Goal: Transaction & Acquisition: Purchase product/service

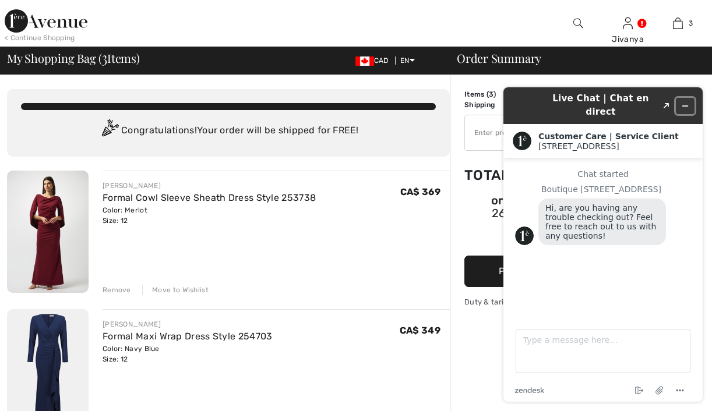
click at [684, 102] on icon "Minimize widget" at bounding box center [685, 106] width 8 height 8
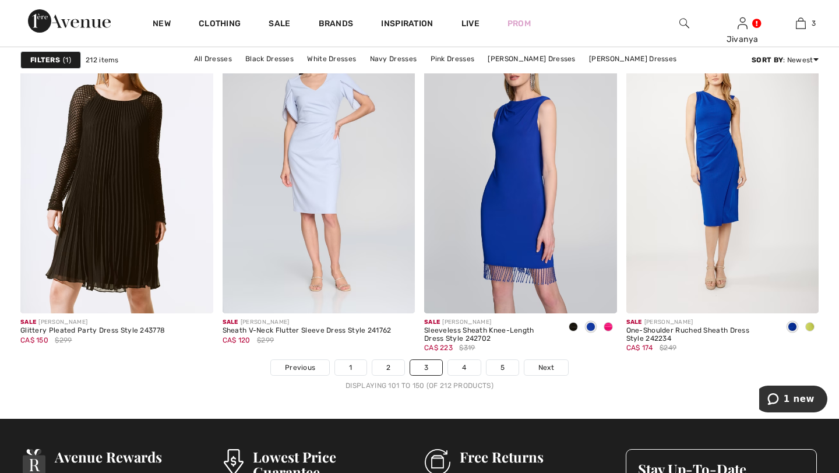
scroll to position [5020, 0]
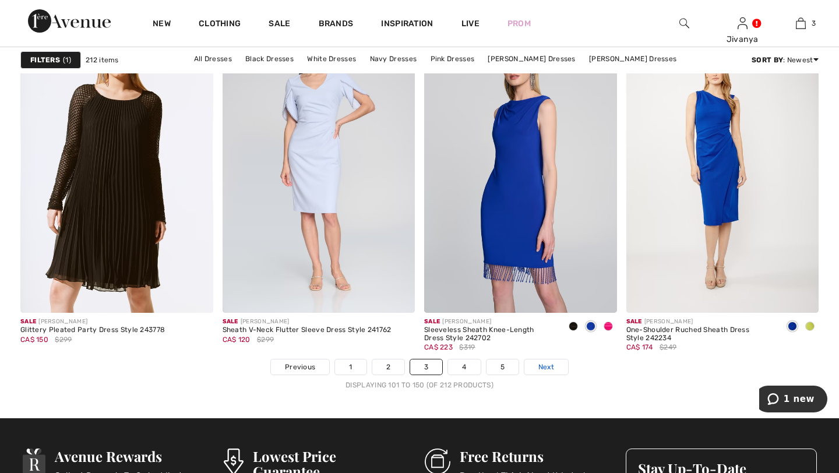
click at [541, 366] on span "Next" at bounding box center [546, 367] width 16 height 10
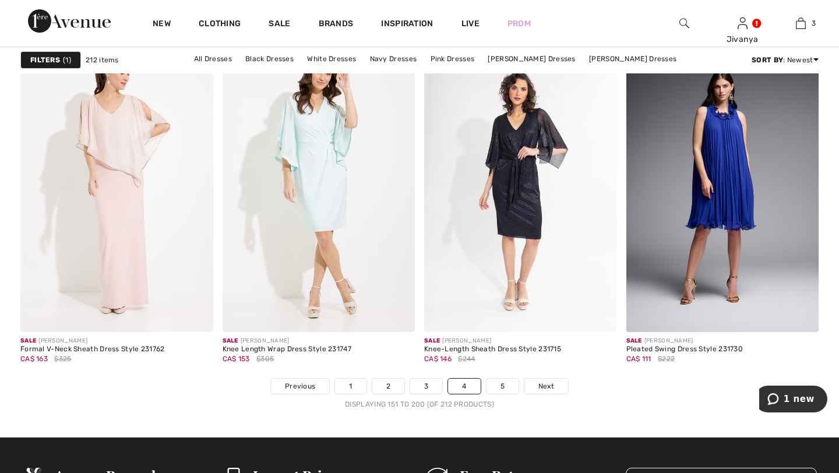
scroll to position [5002, 0]
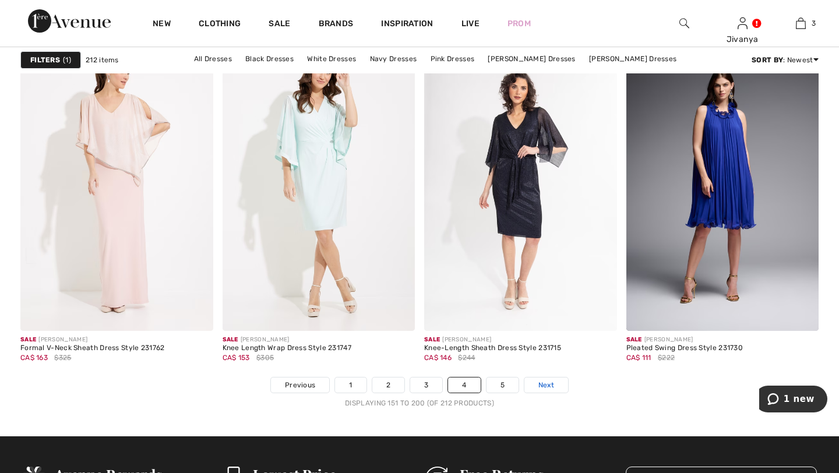
click at [543, 383] on span "Next" at bounding box center [546, 385] width 16 height 10
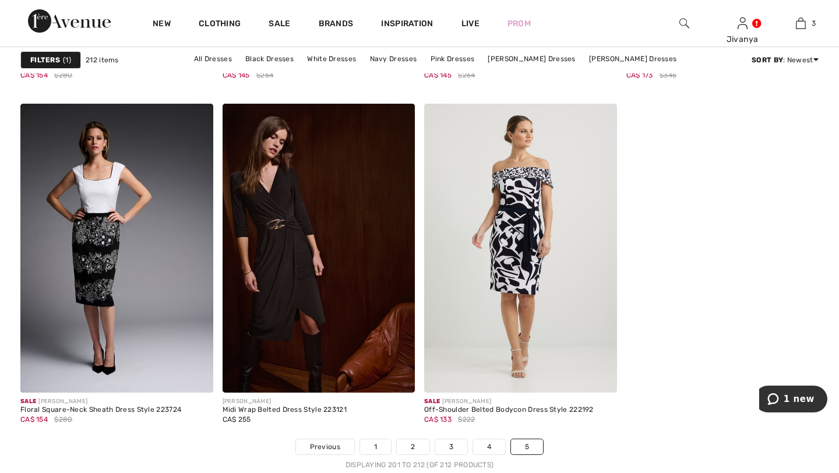
scroll to position [1094, 0]
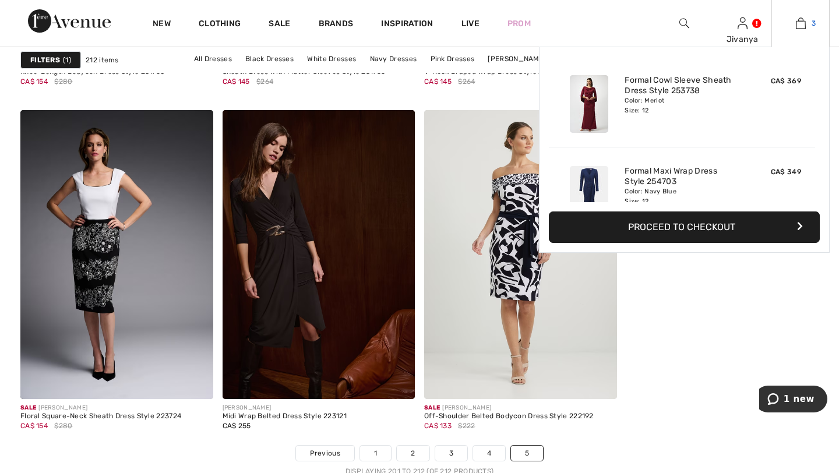
click at [794, 22] on link "3" at bounding box center [800, 23] width 57 height 14
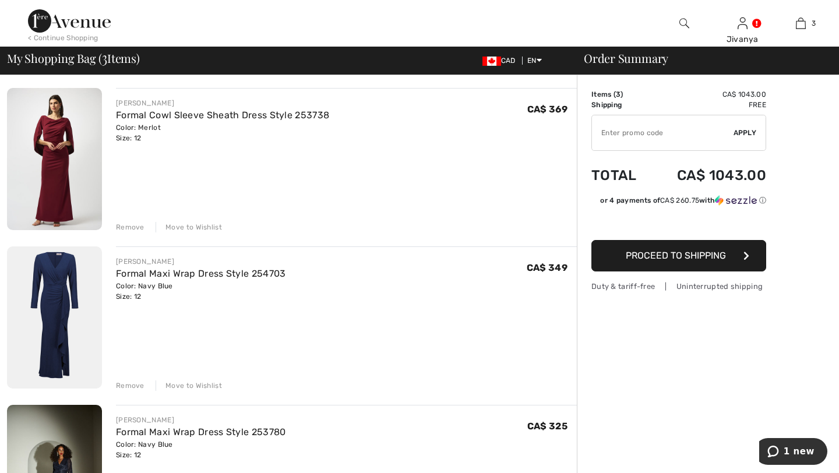
scroll to position [81, 0]
click at [61, 150] on img at bounding box center [54, 161] width 95 height 142
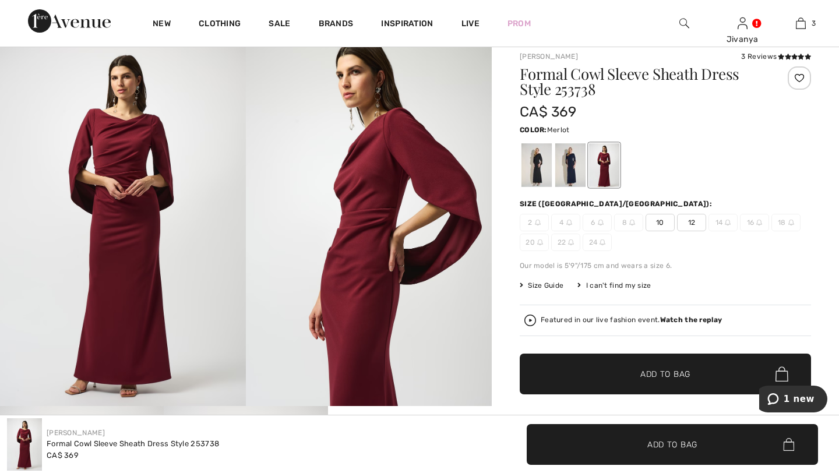
scroll to position [35, 0]
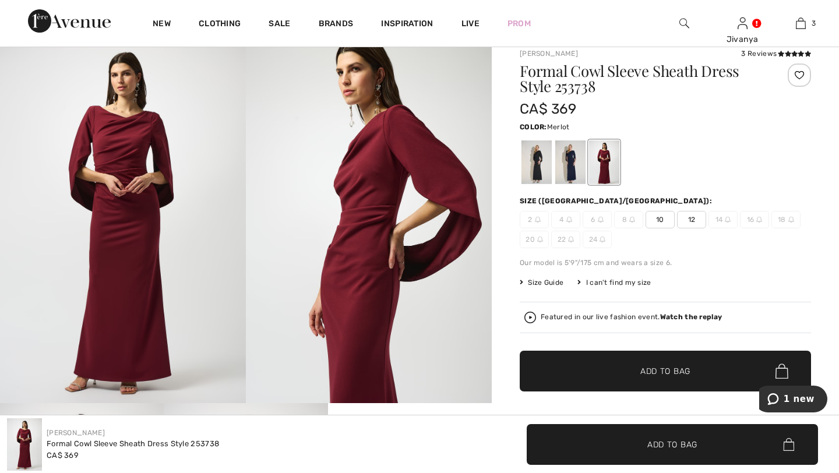
click at [117, 199] on img at bounding box center [123, 218] width 246 height 369
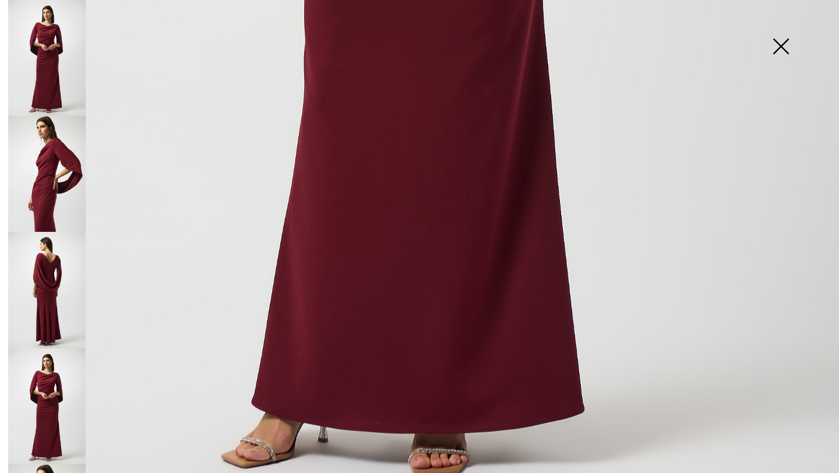
scroll to position [784, 0]
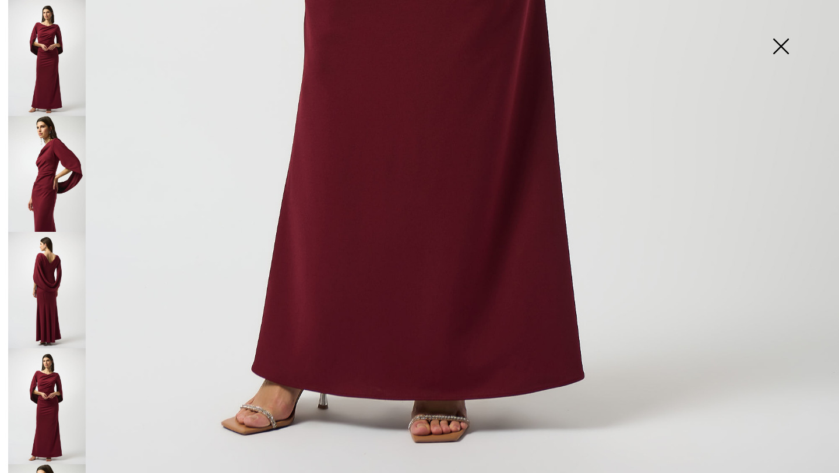
click at [55, 146] on img at bounding box center [46, 174] width 77 height 116
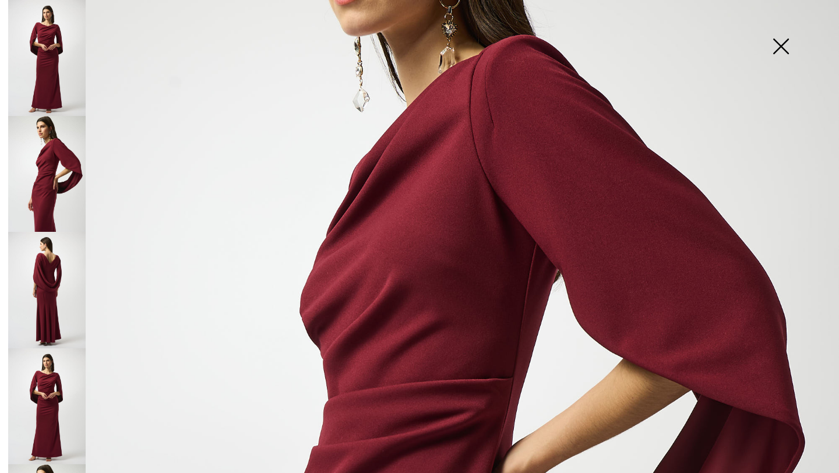
scroll to position [202, 0]
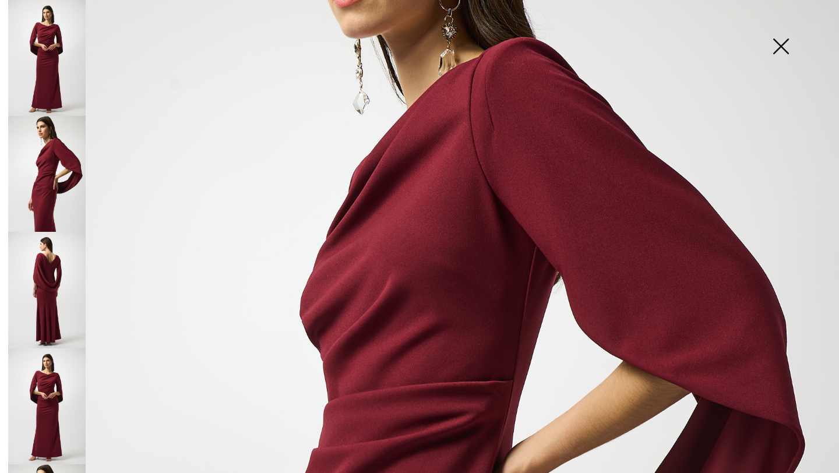
click at [771, 49] on img at bounding box center [780, 47] width 58 height 60
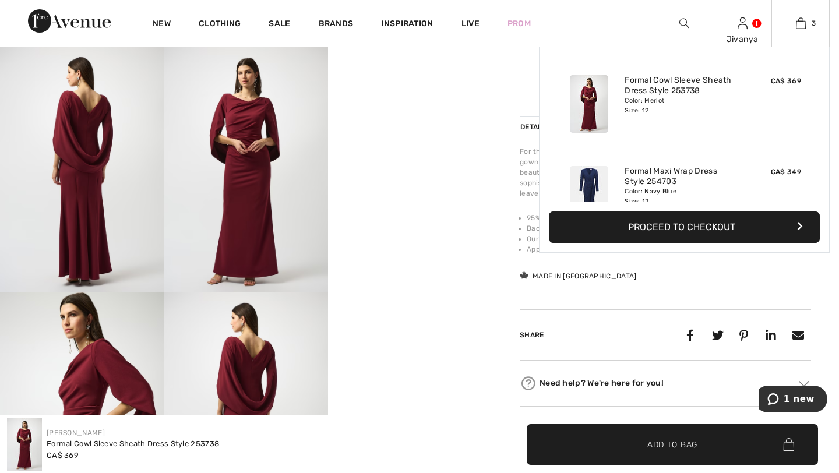
scroll to position [69, 0]
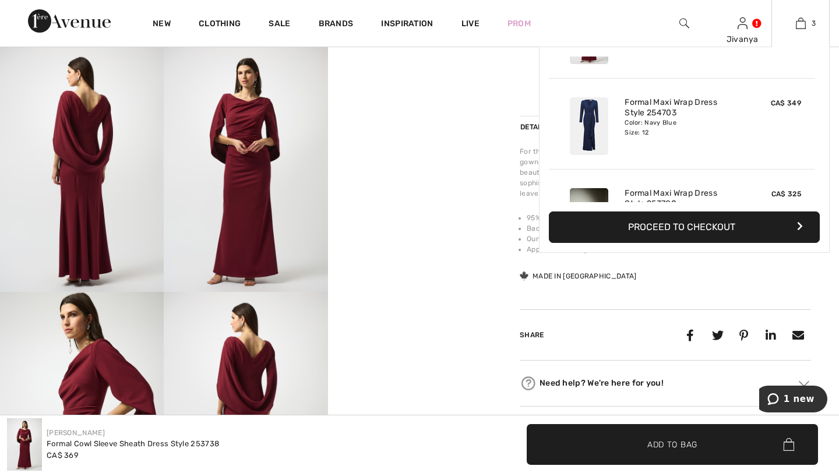
click at [700, 137] on div "Formal Maxi Wrap Dress Style 254703 Color: Navy Blue Size: 12" at bounding box center [682, 126] width 124 height 67
click at [596, 133] on img at bounding box center [589, 126] width 38 height 58
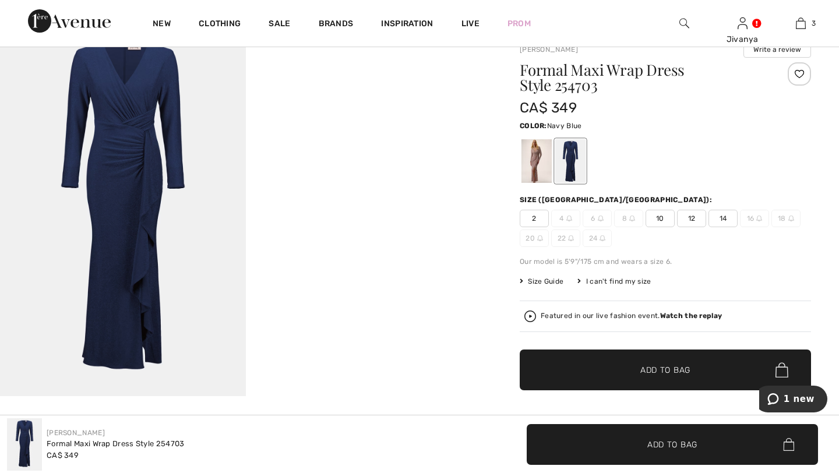
scroll to position [41, 0]
click at [155, 174] on img at bounding box center [123, 212] width 246 height 369
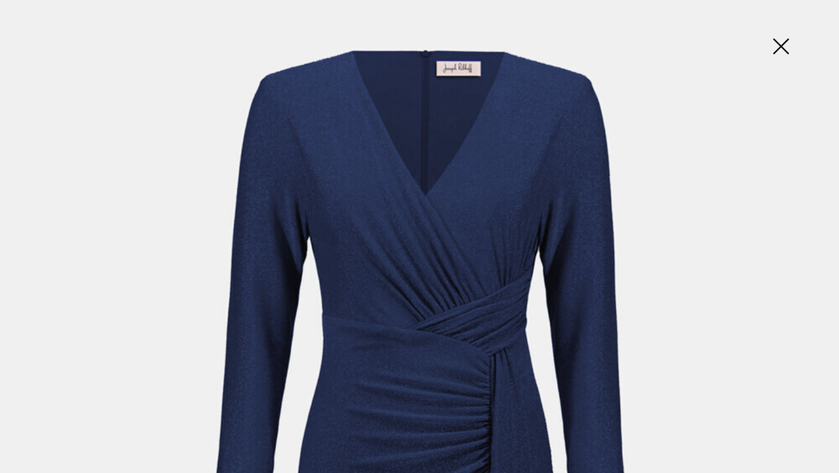
click at [774, 43] on img at bounding box center [780, 47] width 58 height 60
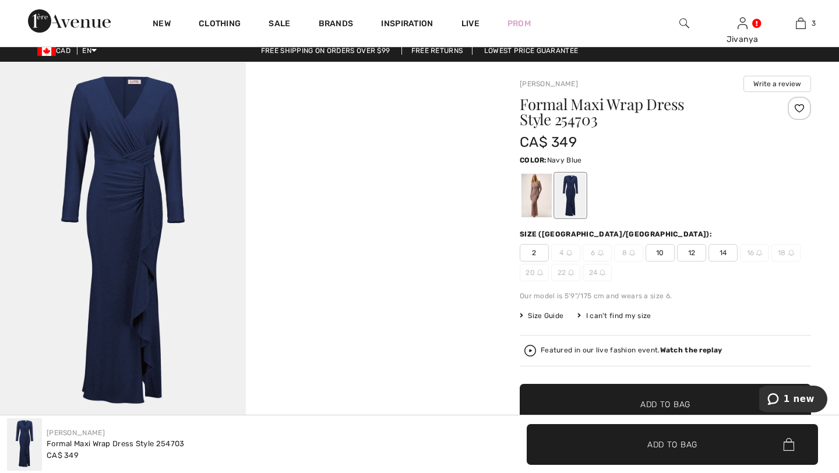
scroll to position [0, 0]
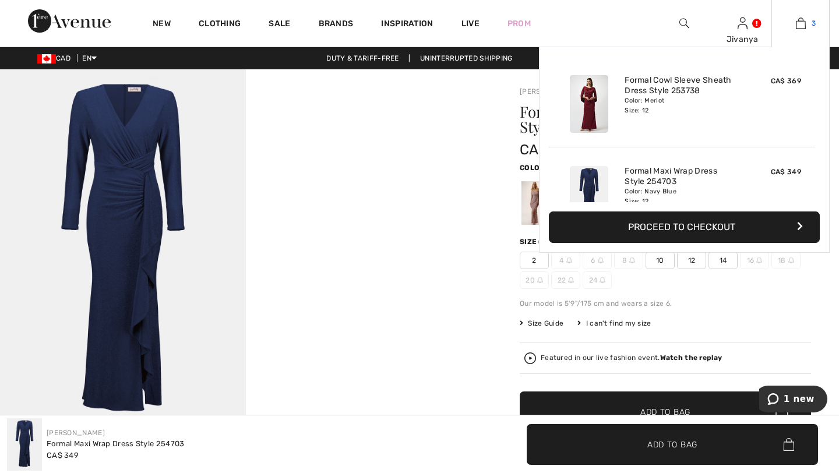
click at [808, 18] on link "3" at bounding box center [800, 23] width 57 height 14
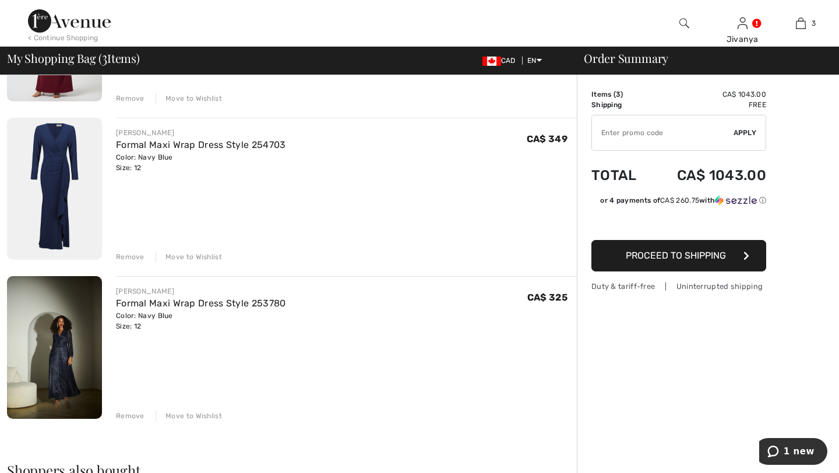
scroll to position [215, 0]
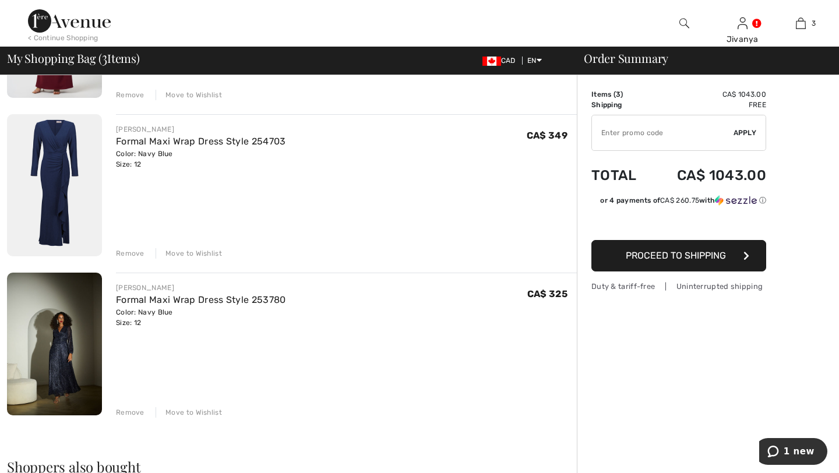
click at [86, 317] on img at bounding box center [54, 344] width 95 height 142
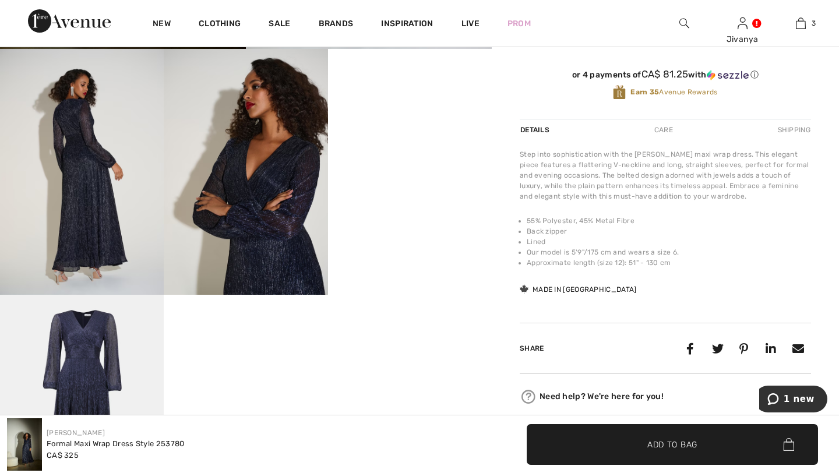
scroll to position [370, 0]
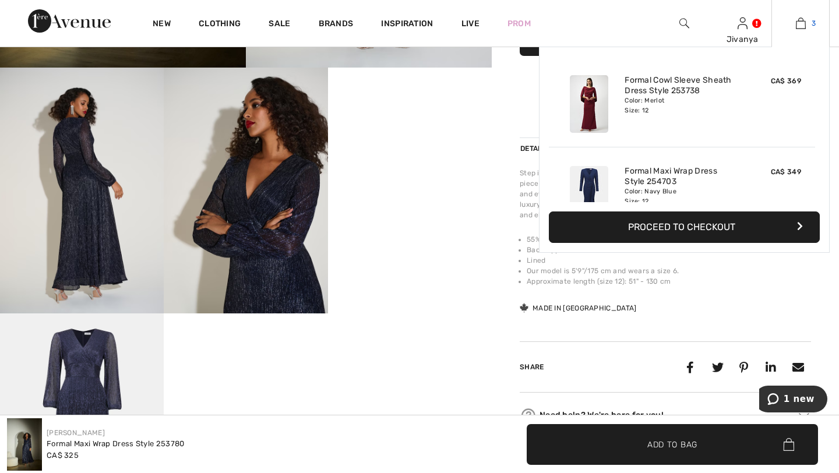
click at [807, 24] on link "3" at bounding box center [800, 23] width 57 height 14
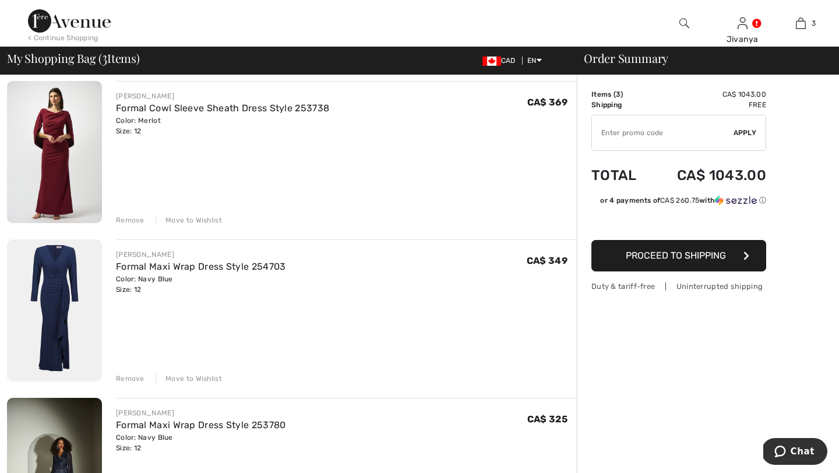
scroll to position [97, 0]
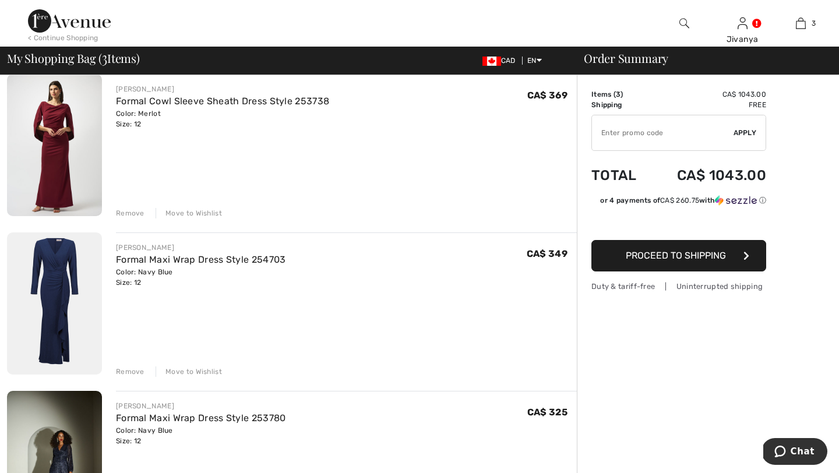
click at [133, 367] on div "Remove" at bounding box center [130, 371] width 29 height 10
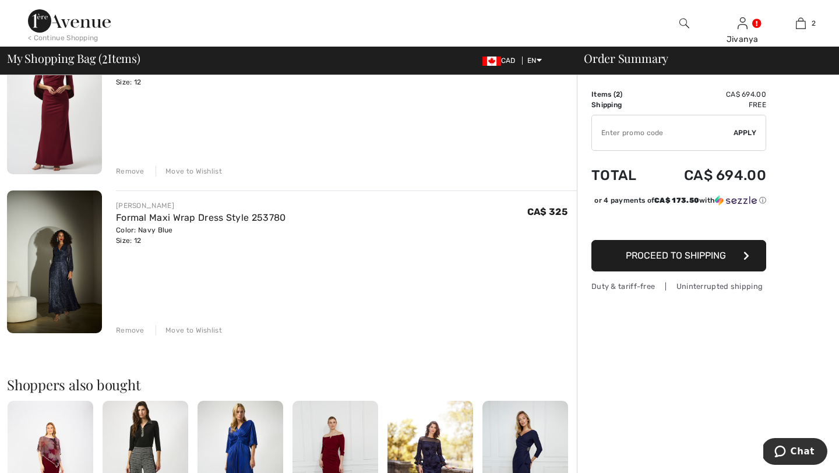
scroll to position [141, 0]
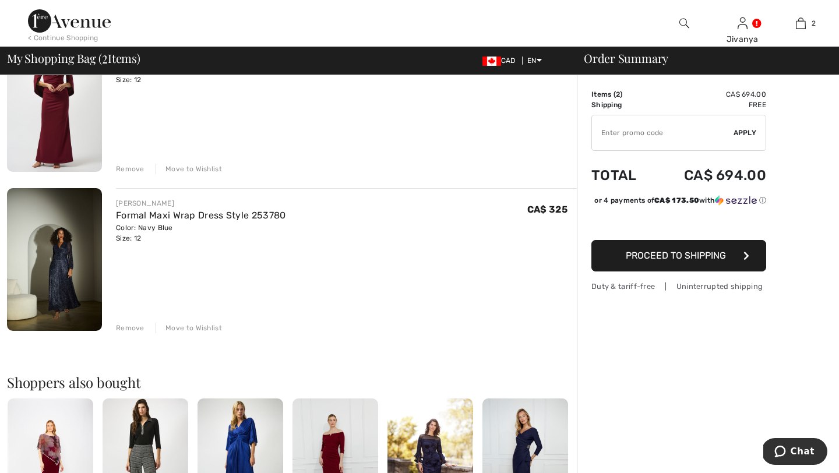
click at [133, 326] on div "Remove" at bounding box center [130, 328] width 29 height 10
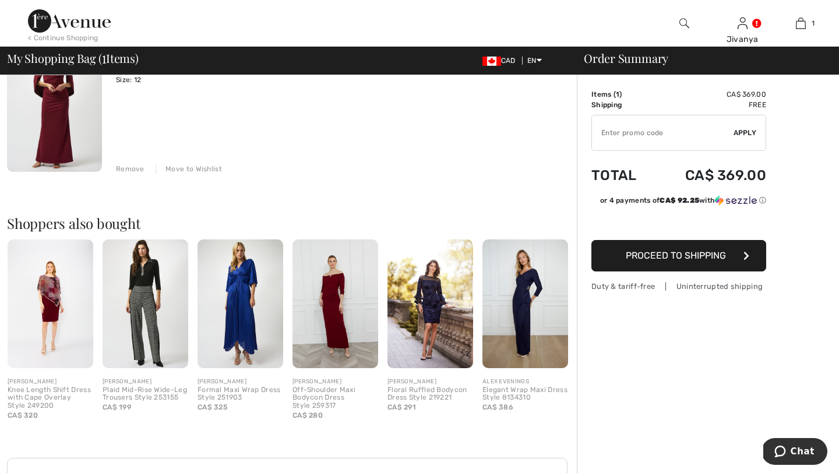
scroll to position [0, 0]
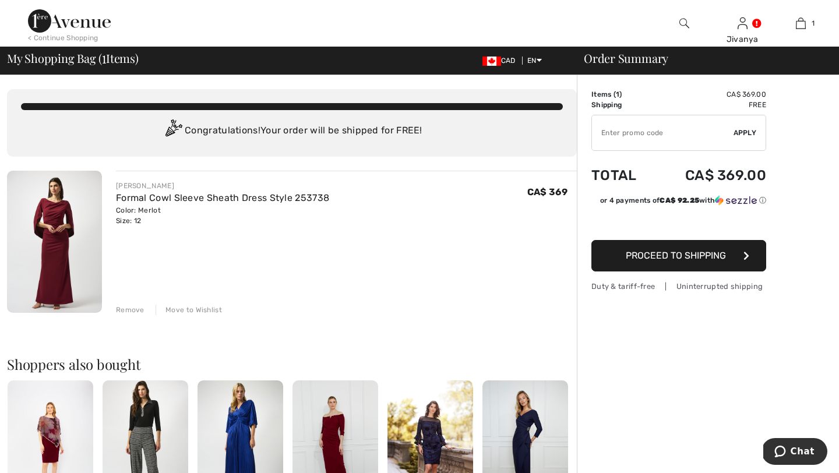
click at [62, 204] on img at bounding box center [54, 242] width 95 height 142
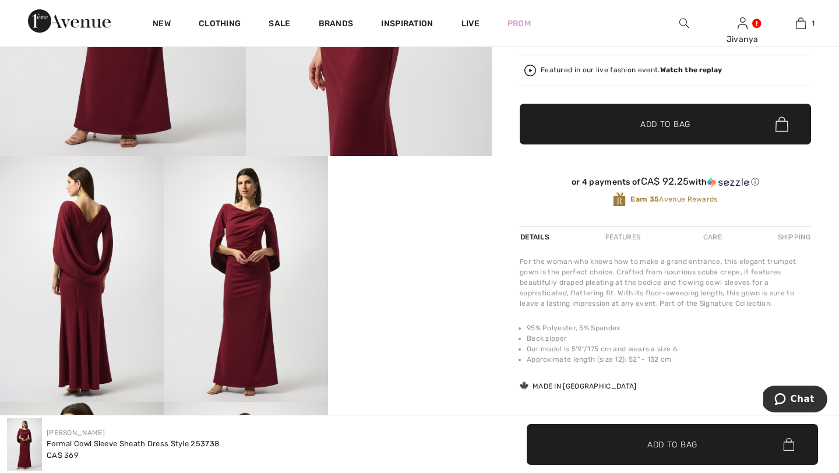
scroll to position [280, 0]
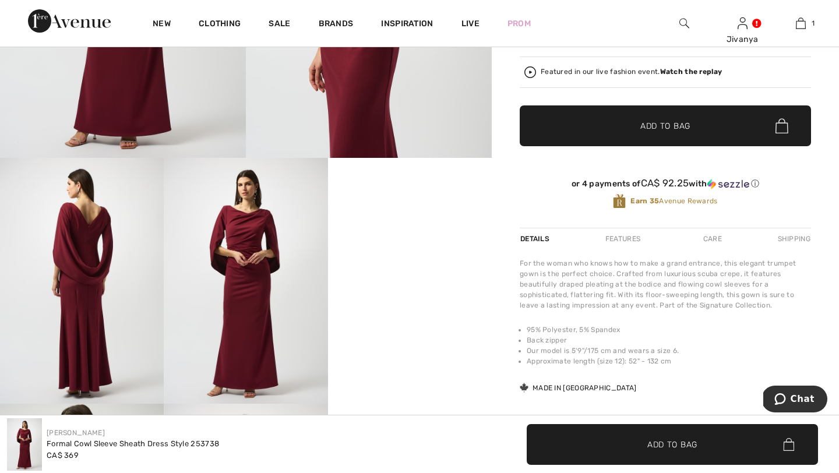
click at [433, 240] on video "Your browser does not support the video tag." at bounding box center [410, 199] width 164 height 82
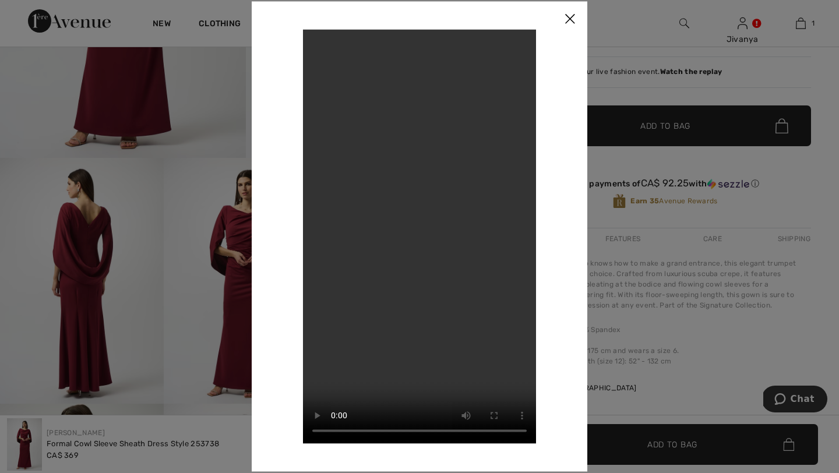
click at [566, 15] on img at bounding box center [569, 19] width 35 height 36
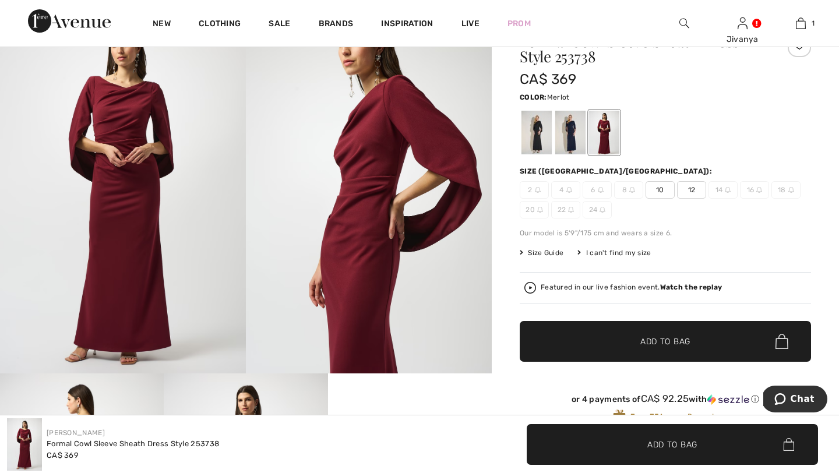
scroll to position [0, 0]
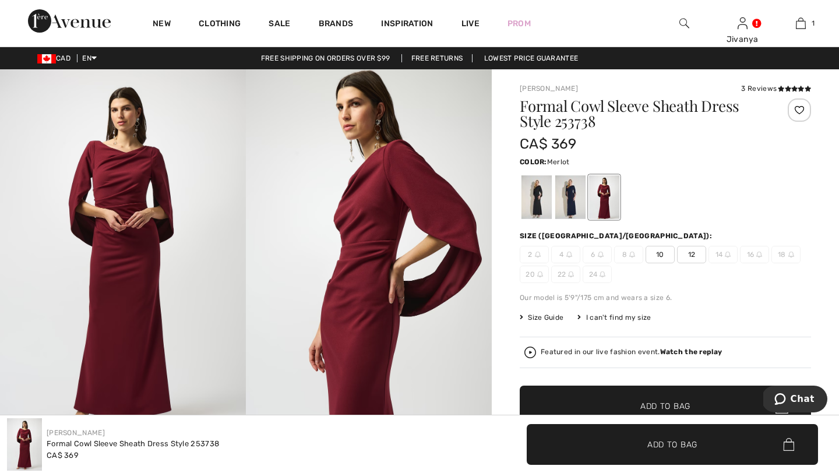
click at [136, 228] on img at bounding box center [123, 253] width 246 height 369
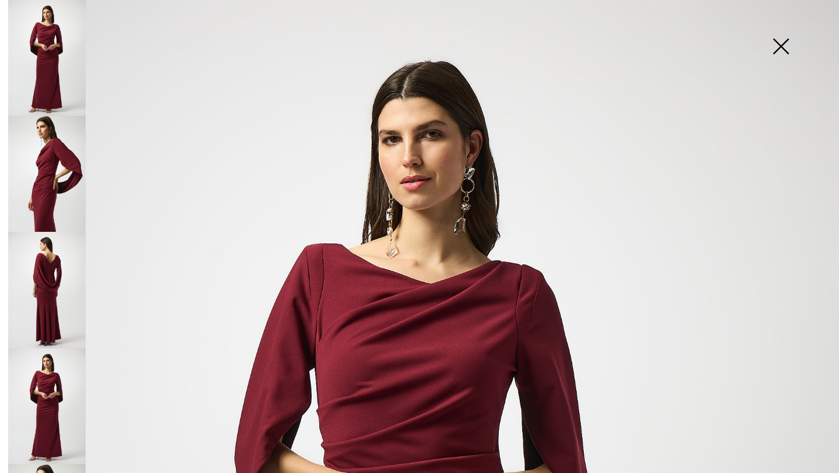
click at [776, 53] on img at bounding box center [780, 47] width 58 height 60
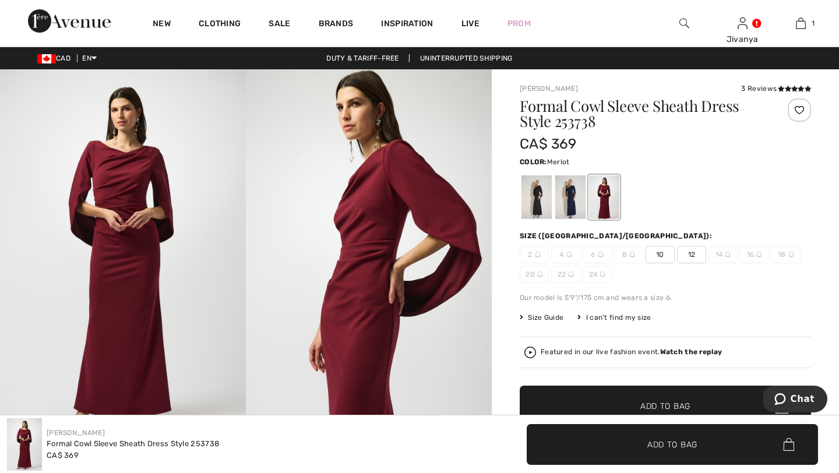
click at [129, 237] on img at bounding box center [123, 253] width 246 height 369
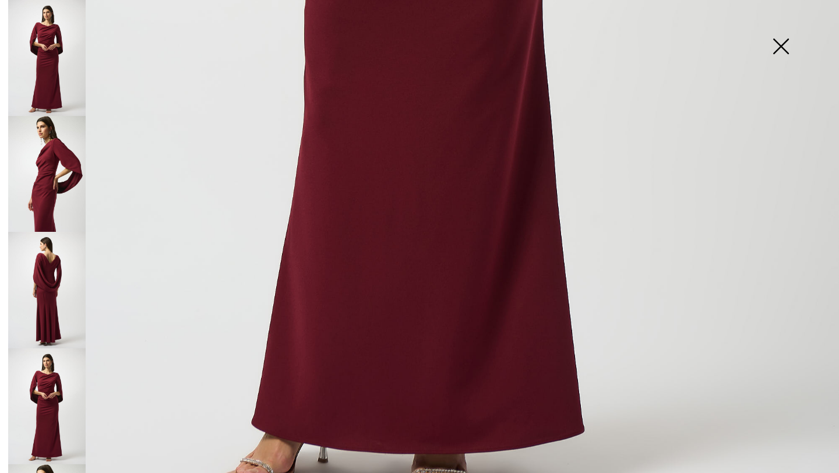
scroll to position [784, 0]
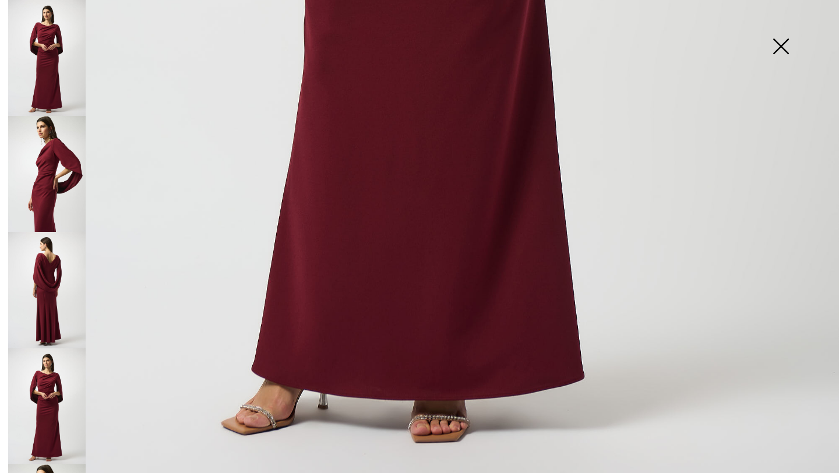
click at [40, 161] on img at bounding box center [46, 174] width 77 height 116
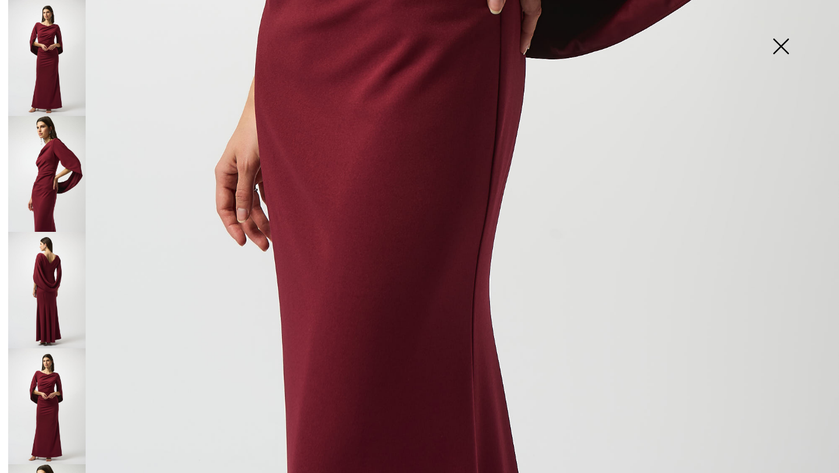
click at [763, 48] on img at bounding box center [780, 47] width 58 height 60
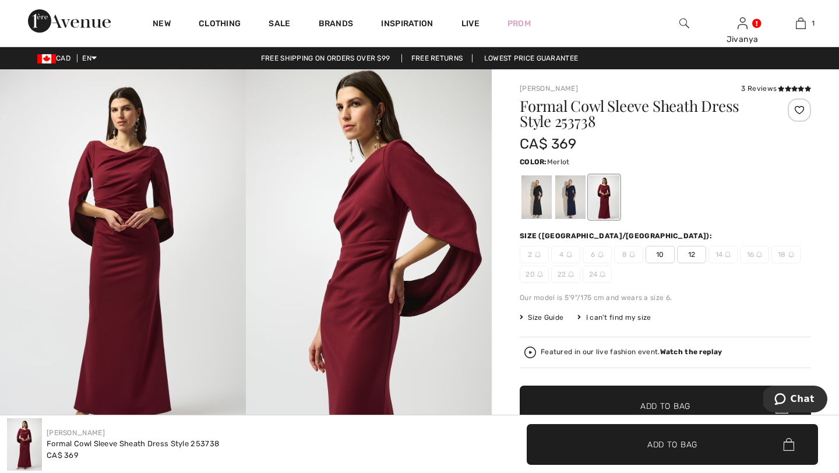
click at [153, 207] on img at bounding box center [123, 253] width 246 height 369
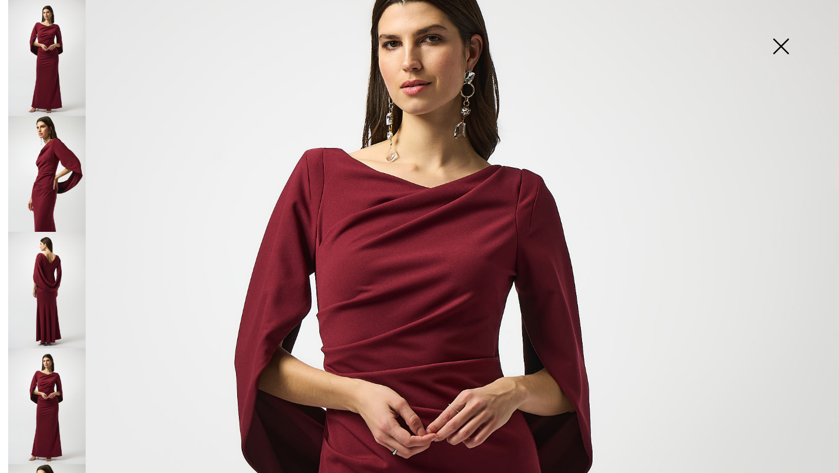
scroll to position [0, 0]
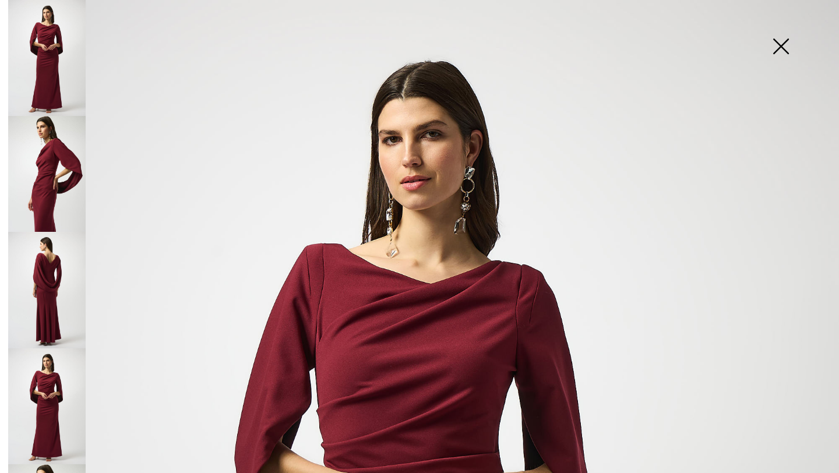
click at [45, 183] on img at bounding box center [46, 174] width 77 height 116
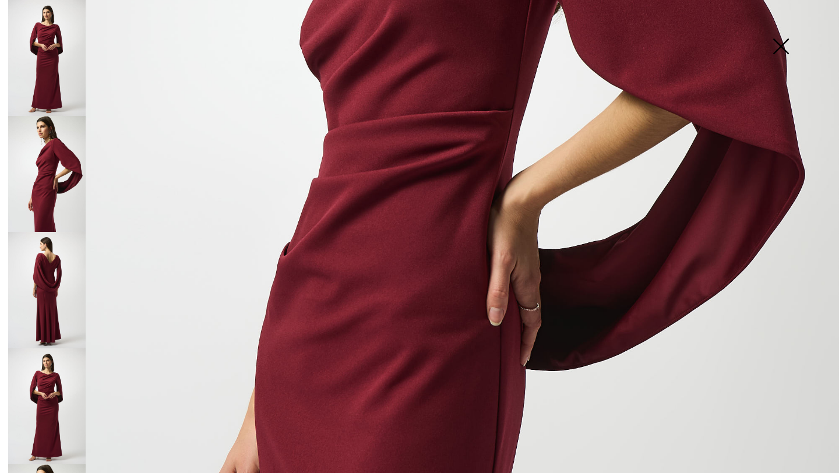
scroll to position [475, 0]
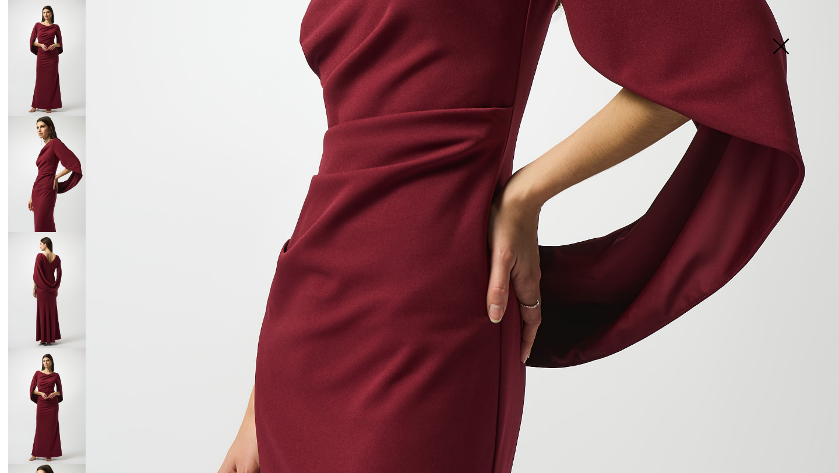
click at [67, 269] on img at bounding box center [46, 290] width 77 height 116
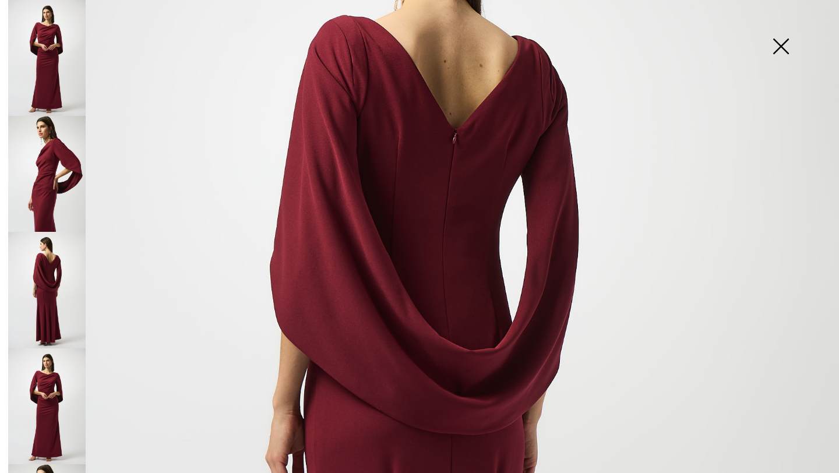
scroll to position [220, 0]
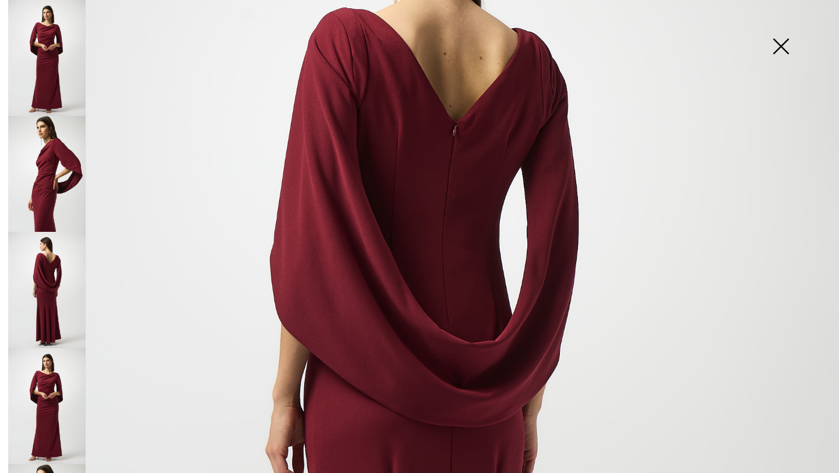
click at [37, 387] on img at bounding box center [46, 406] width 77 height 116
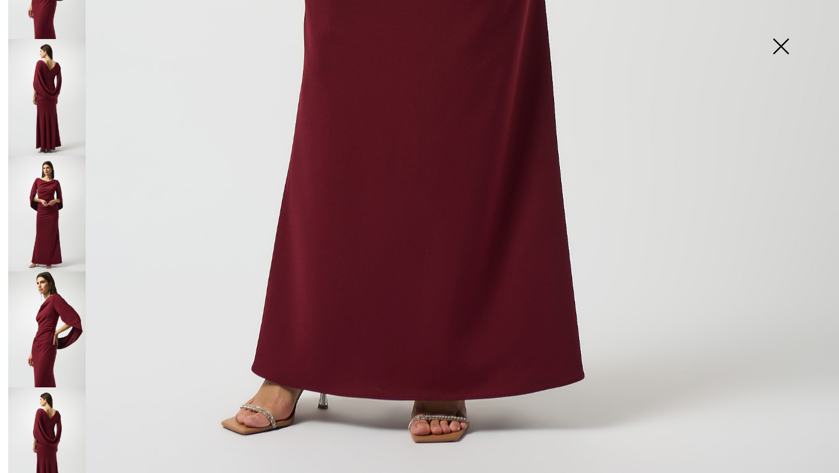
scroll to position [197, 0]
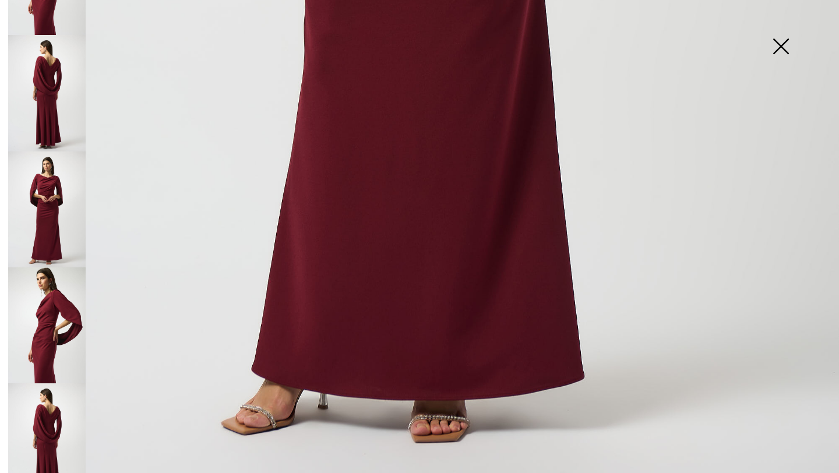
click at [48, 330] on img at bounding box center [46, 325] width 77 height 116
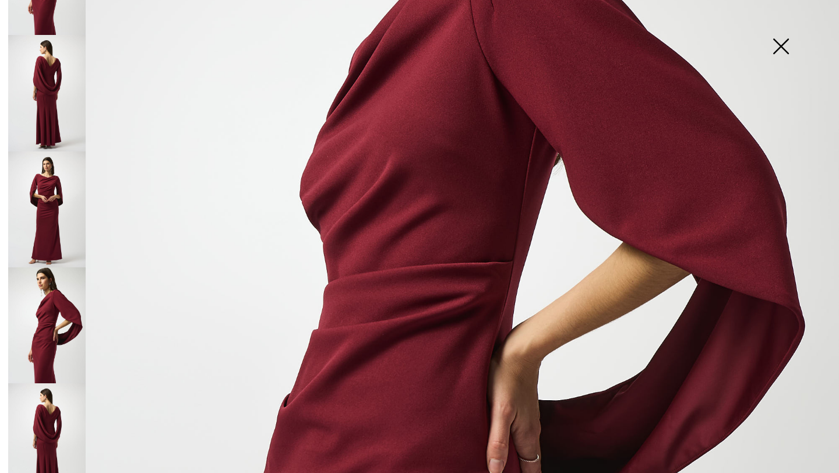
scroll to position [282, 0]
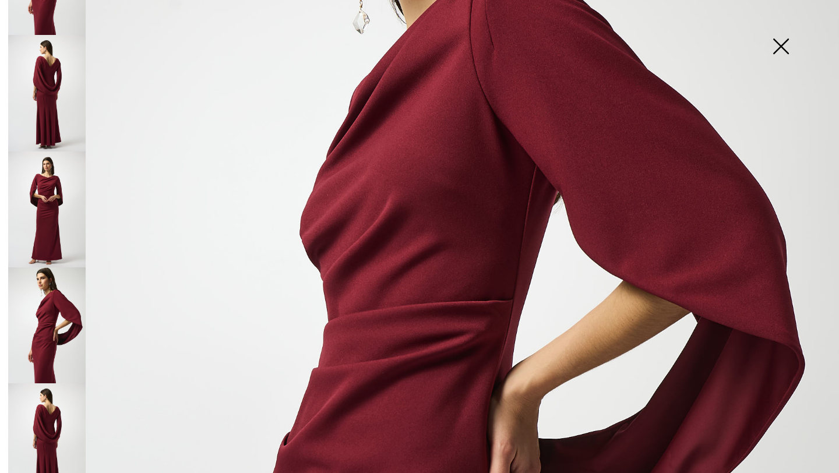
click at [781, 54] on img at bounding box center [780, 47] width 58 height 60
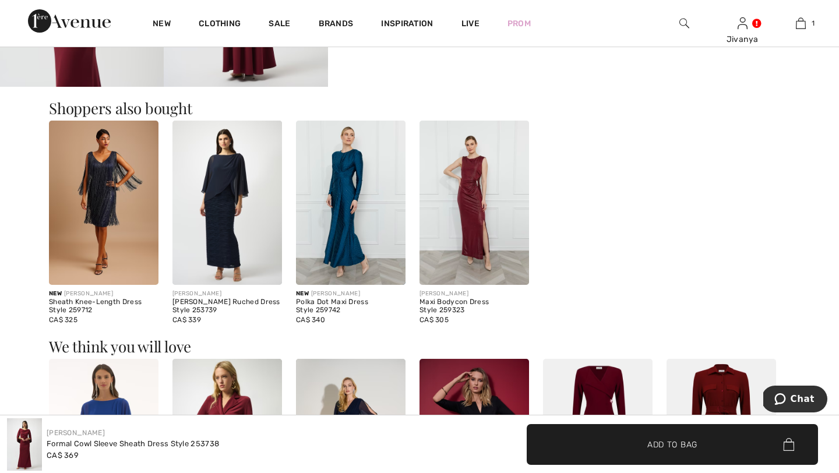
scroll to position [869, 0]
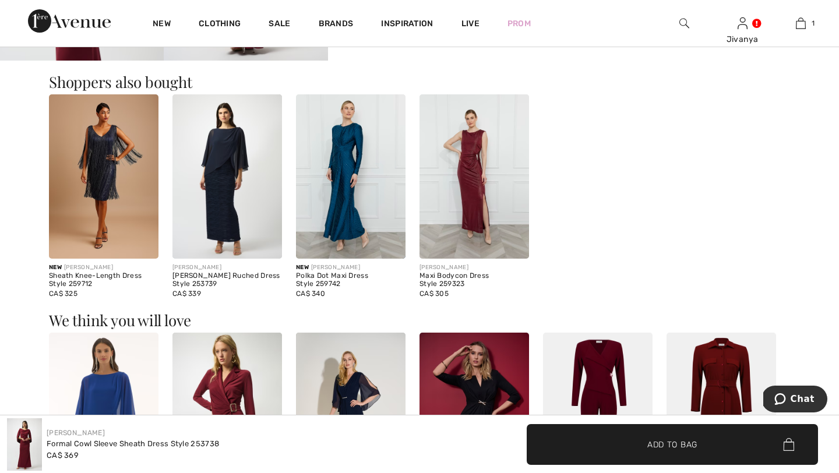
click at [360, 207] on img at bounding box center [351, 176] width 110 height 164
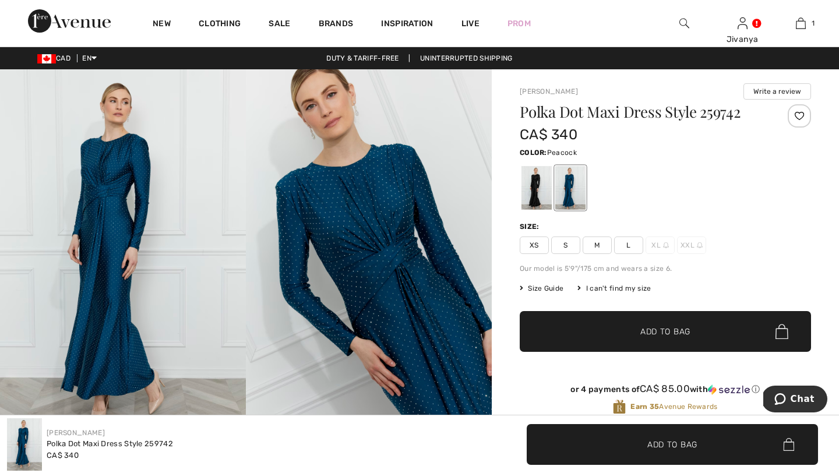
click at [150, 213] on img at bounding box center [123, 253] width 246 height 369
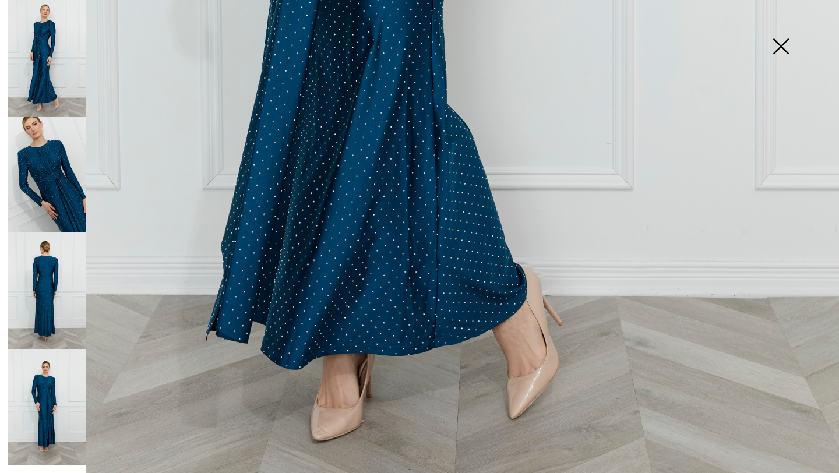
scroll to position [785, 0]
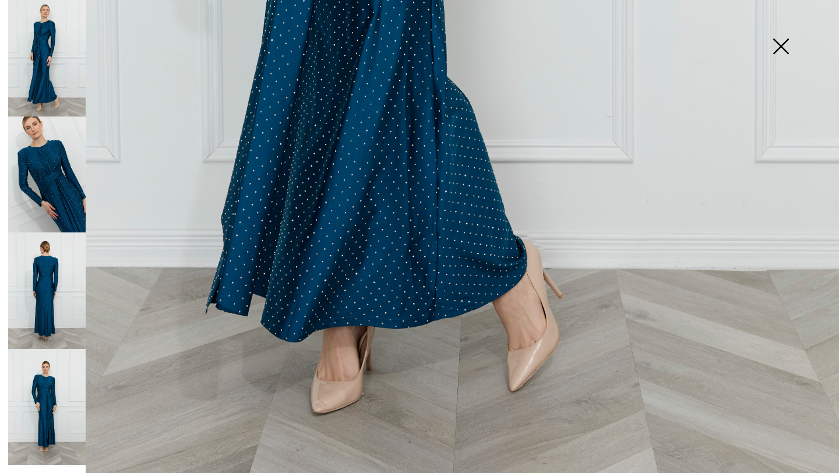
click at [51, 166] on img at bounding box center [46, 174] width 77 height 116
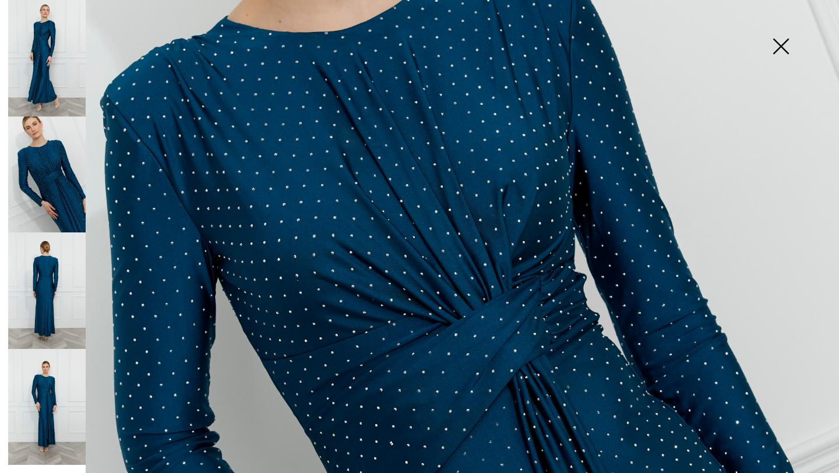
scroll to position [328, 0]
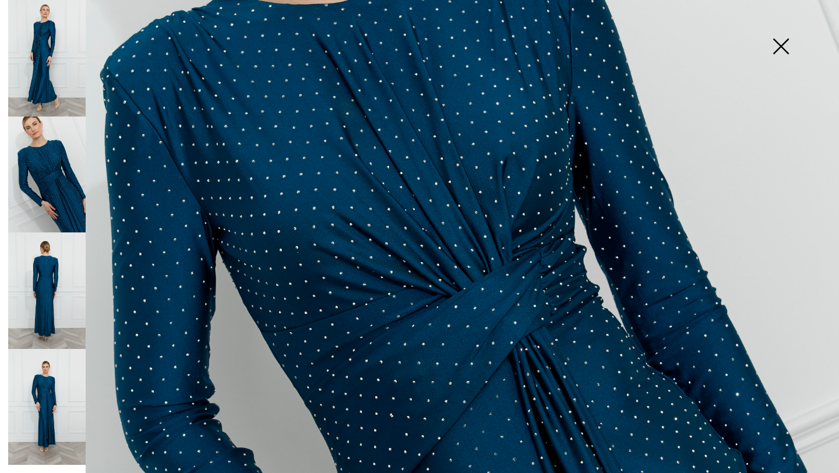
click at [33, 293] on img at bounding box center [46, 290] width 77 height 116
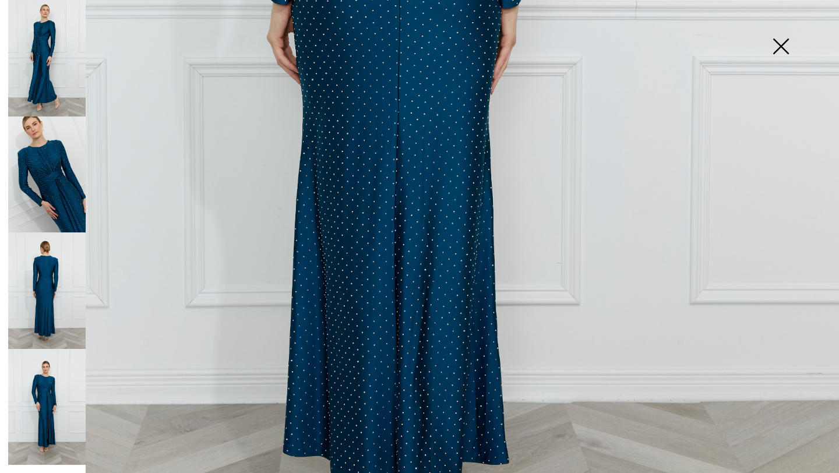
scroll to position [654, 0]
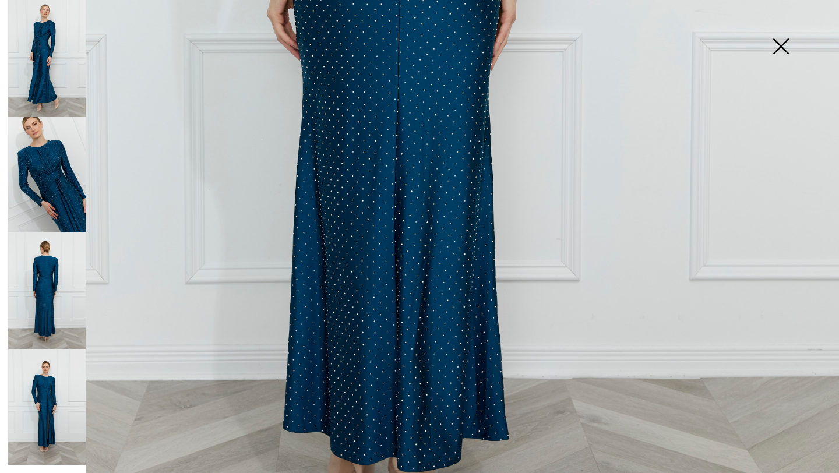
click at [44, 290] on img at bounding box center [46, 290] width 77 height 116
click at [48, 399] on img at bounding box center [46, 407] width 77 height 116
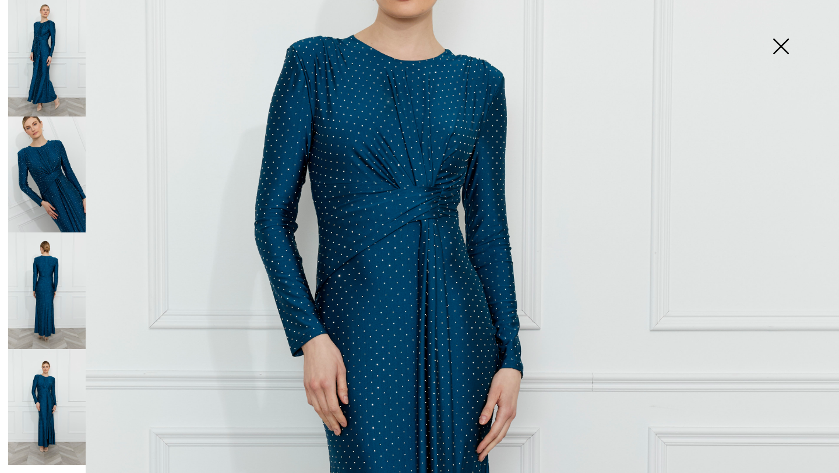
scroll to position [241, 0]
click at [788, 49] on img at bounding box center [780, 47] width 58 height 60
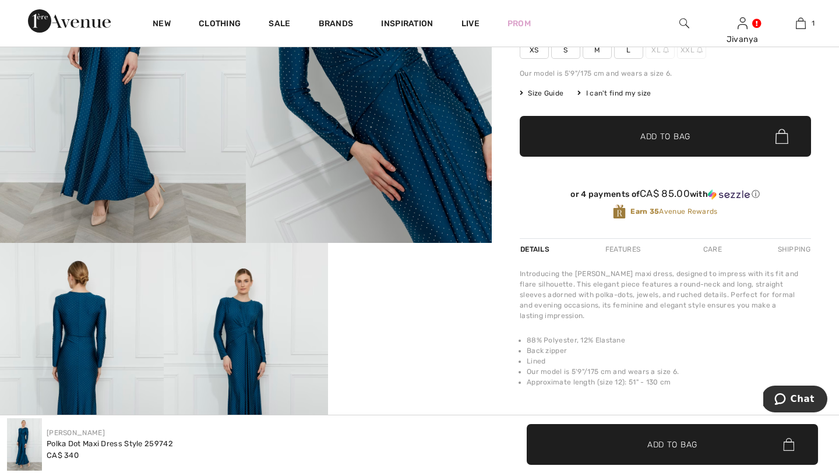
scroll to position [0, 0]
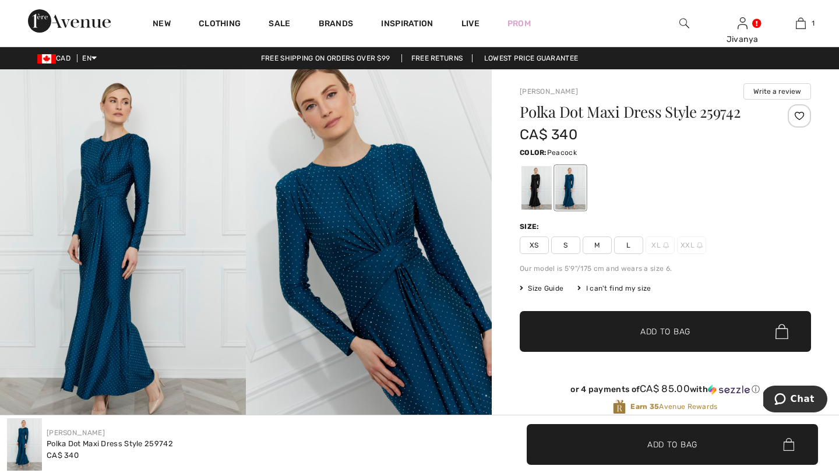
click at [154, 237] on img at bounding box center [123, 253] width 246 height 369
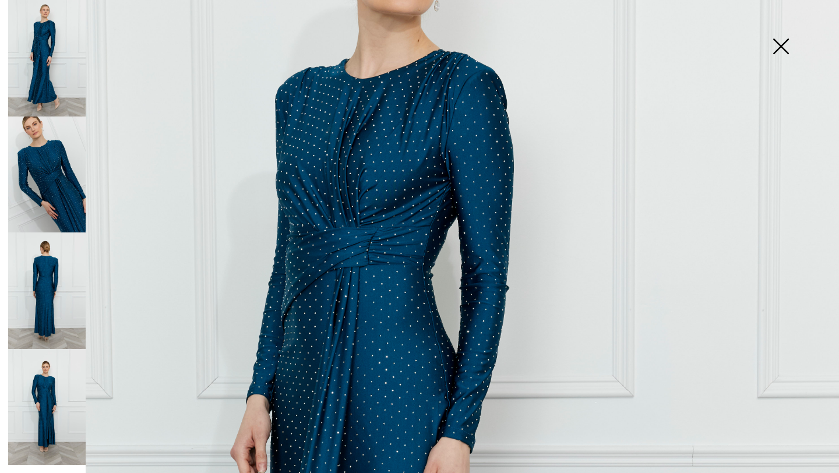
scroll to position [63, 0]
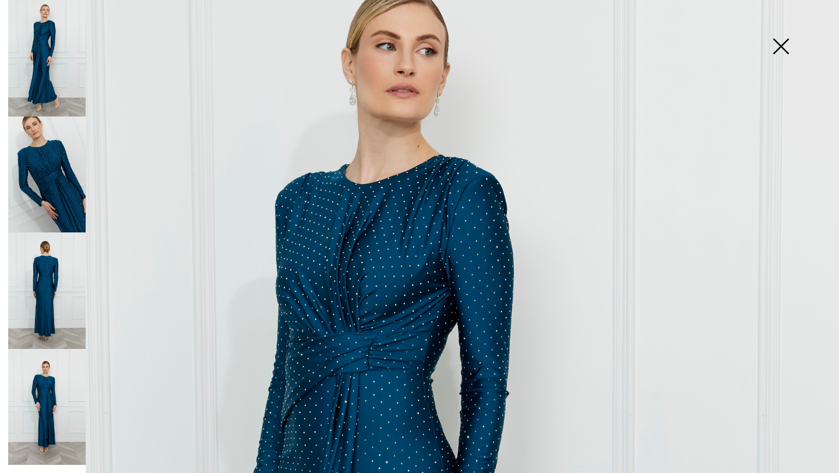
click at [79, 172] on img at bounding box center [46, 174] width 77 height 116
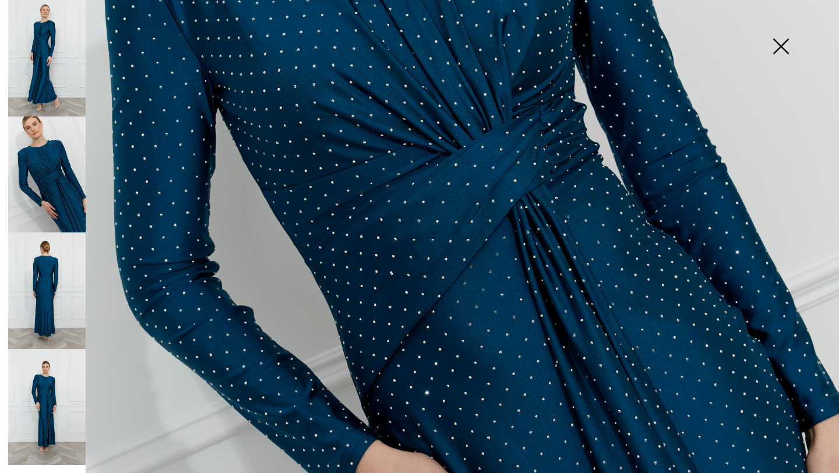
scroll to position [471, 0]
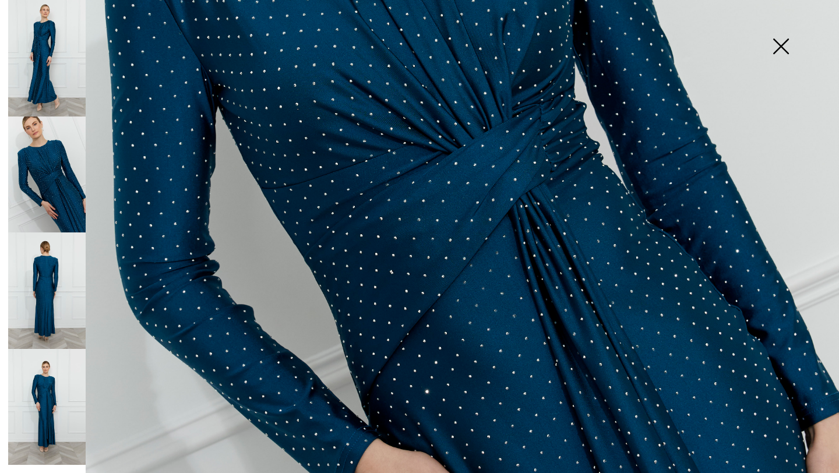
click at [50, 282] on img at bounding box center [46, 290] width 77 height 116
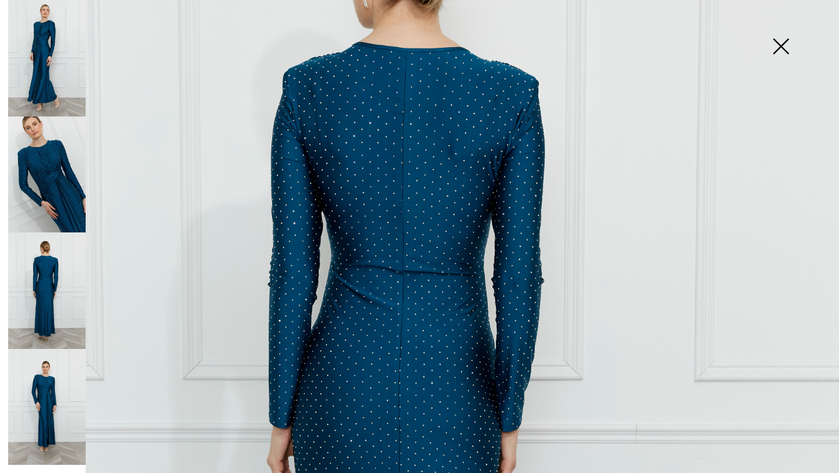
scroll to position [204, 0]
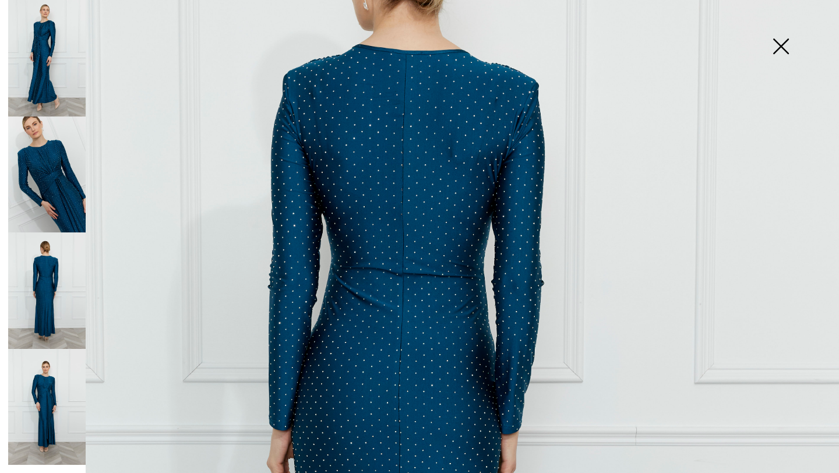
click at [779, 52] on img at bounding box center [780, 47] width 58 height 60
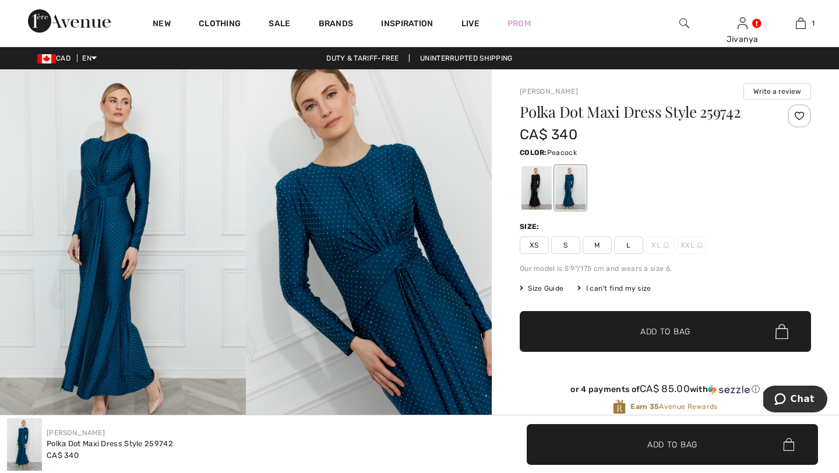
click at [100, 216] on img at bounding box center [123, 253] width 246 height 369
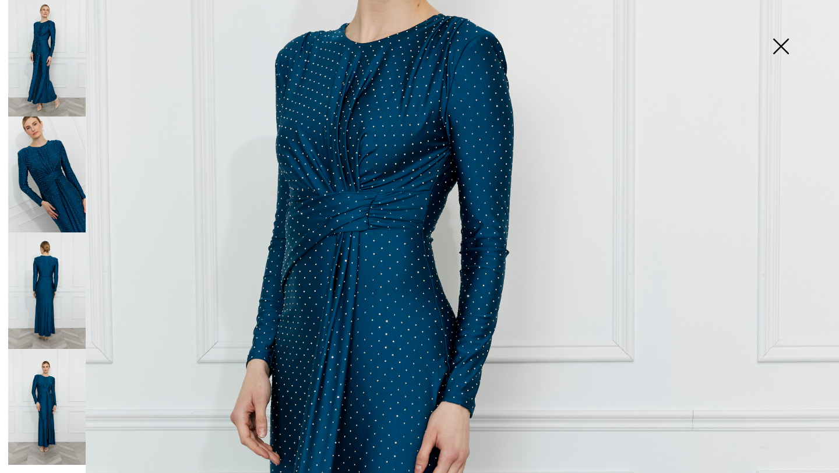
click at [787, 37] on img at bounding box center [780, 47] width 58 height 60
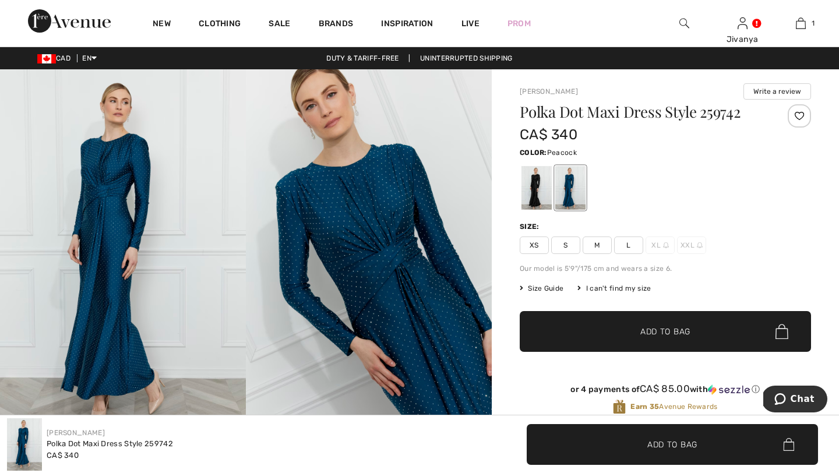
click at [543, 288] on span "Size Guide" at bounding box center [542, 288] width 44 height 10
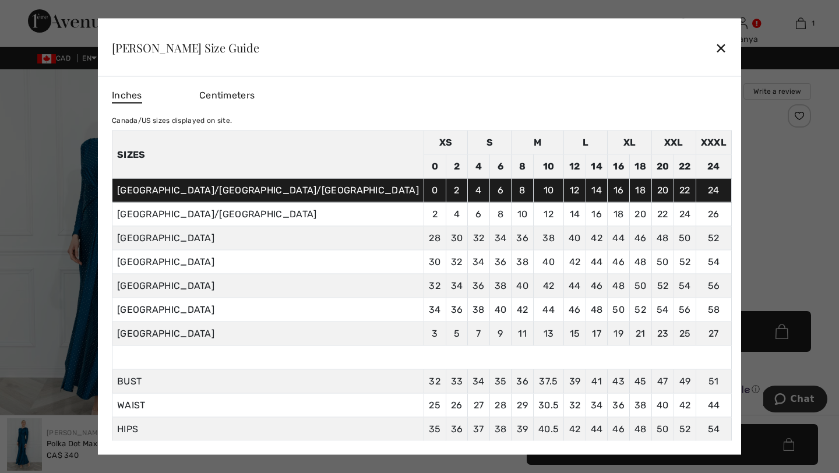
click at [715, 43] on div "✕" at bounding box center [721, 47] width 12 height 24
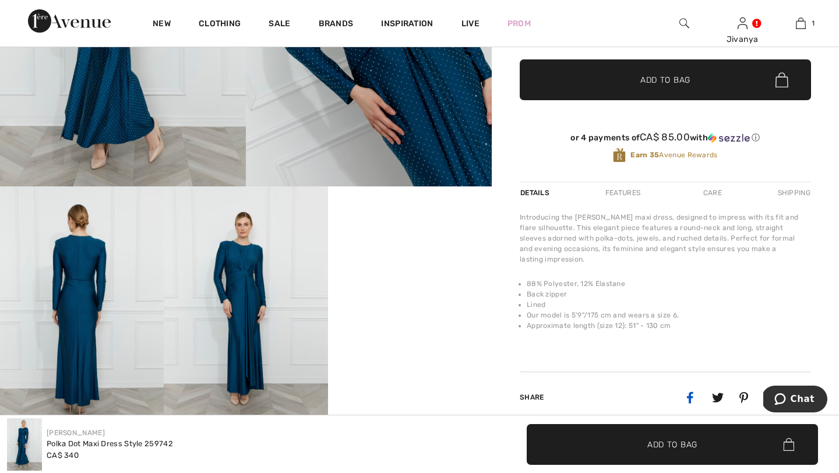
scroll to position [0, 0]
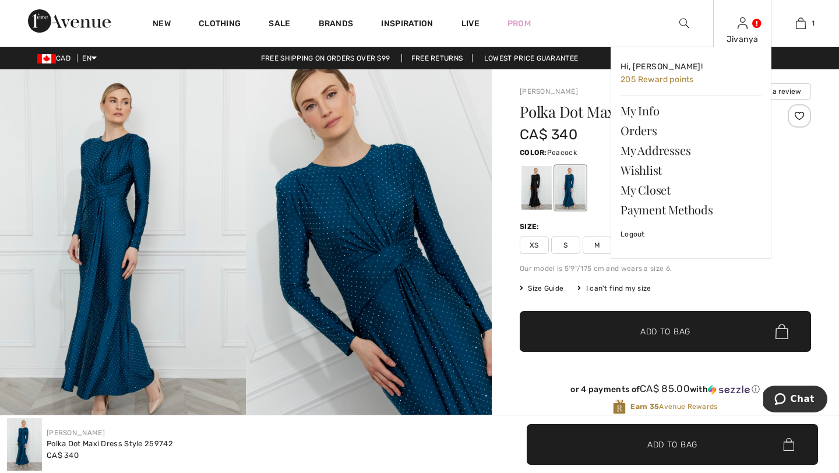
click at [736, 38] on div "Jivanya" at bounding box center [742, 39] width 57 height 12
click at [747, 20] on link at bounding box center [742, 22] width 10 height 11
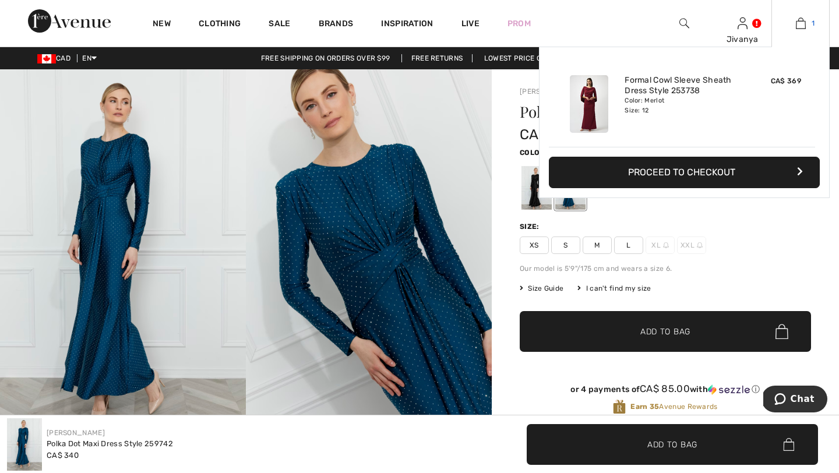
click at [801, 24] on img at bounding box center [801, 23] width 10 height 14
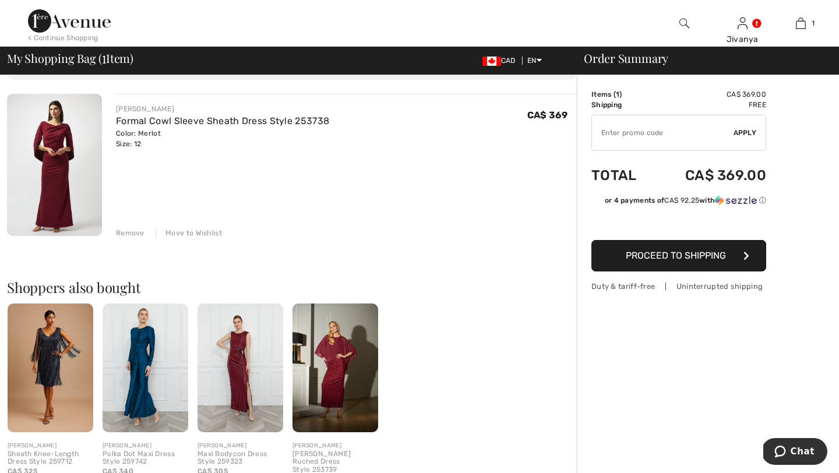
scroll to position [81, 0]
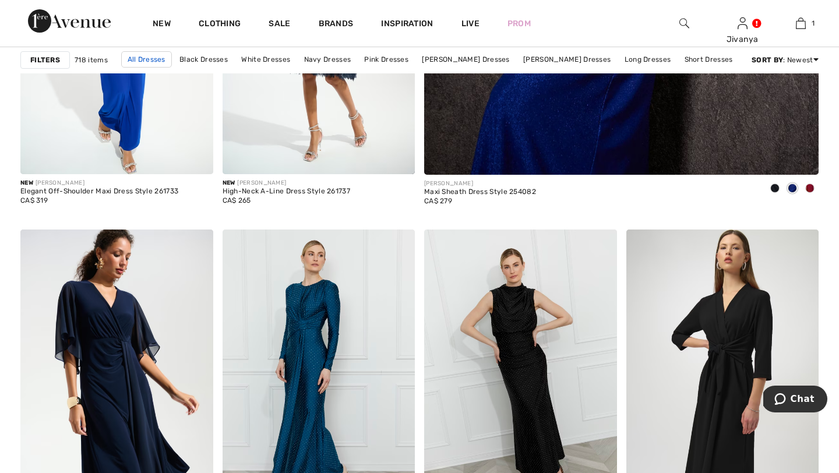
scroll to position [649, 0]
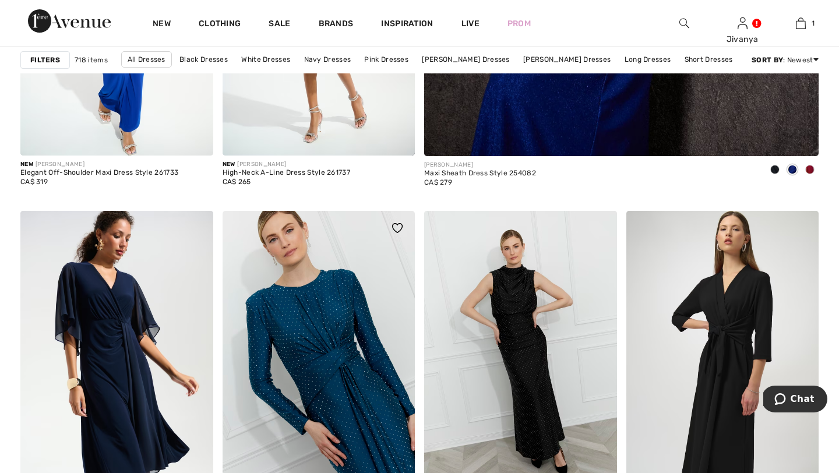
click at [282, 253] on img at bounding box center [319, 355] width 193 height 289
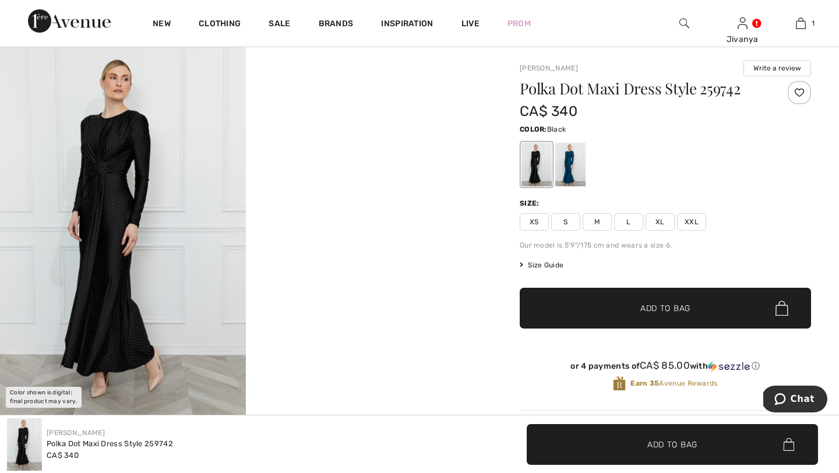
scroll to position [17, 0]
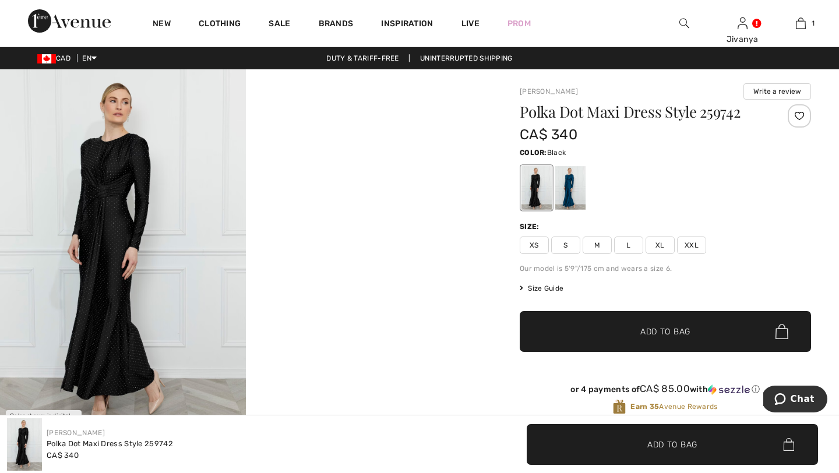
click at [628, 246] on span "L" at bounding box center [628, 244] width 29 height 17
click at [543, 188] on div at bounding box center [536, 188] width 30 height 44
click at [565, 188] on div at bounding box center [570, 188] width 30 height 44
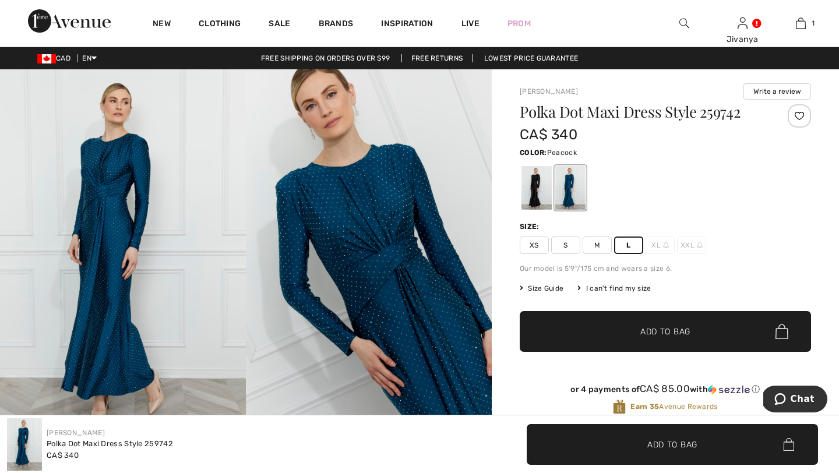
click at [656, 336] on span "Add to Bag" at bounding box center [665, 332] width 50 height 12
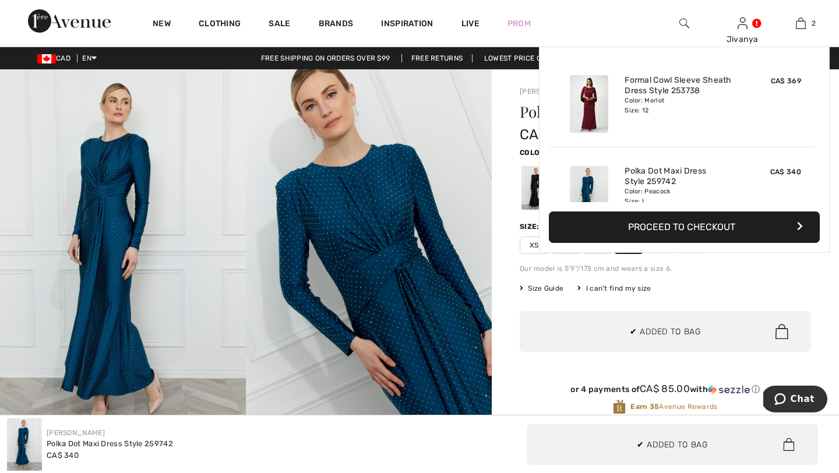
scroll to position [36, 0]
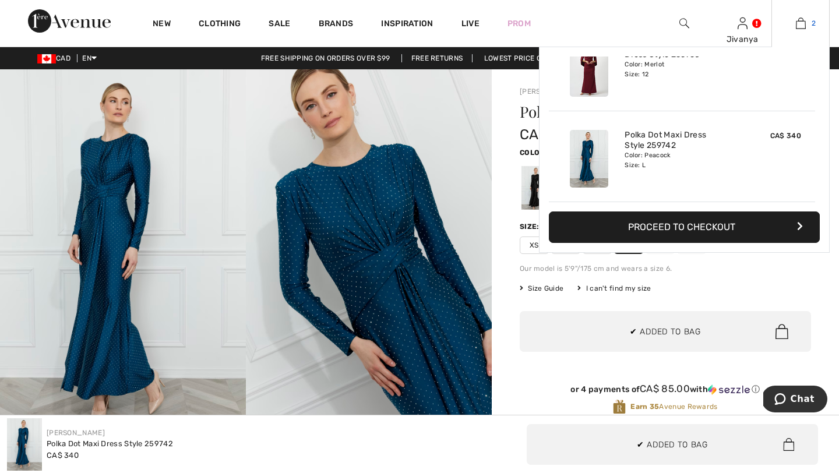
click at [804, 27] on img at bounding box center [801, 23] width 10 height 14
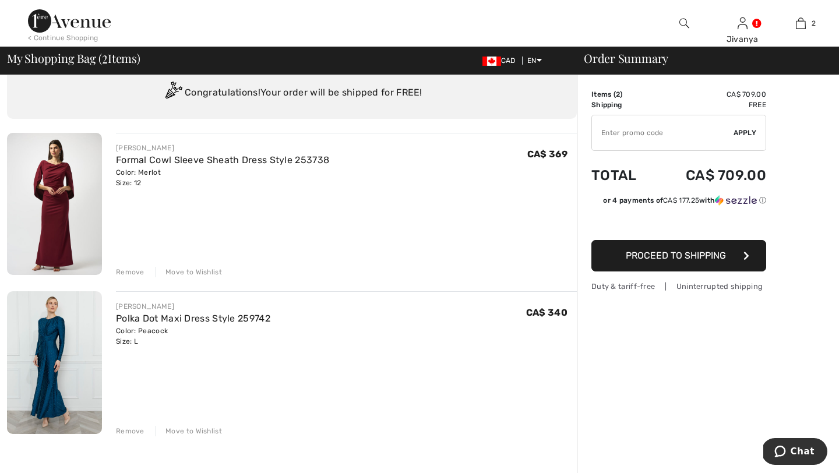
scroll to position [47, 0]
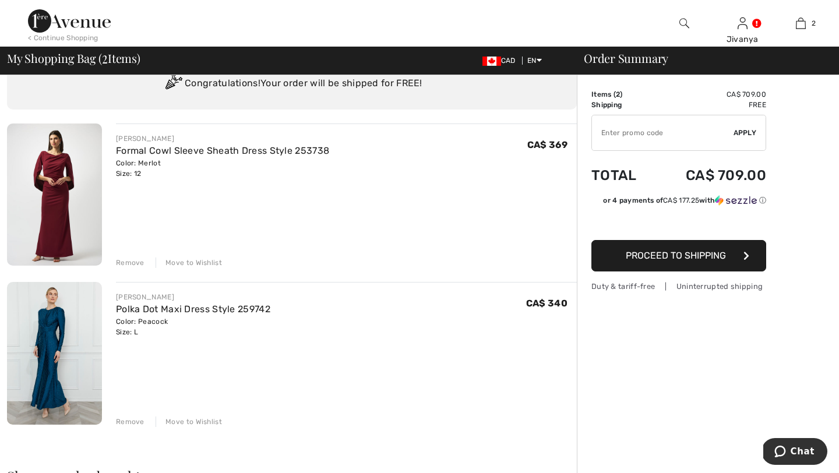
click at [209, 260] on div "Move to Wishlist" at bounding box center [189, 262] width 66 height 10
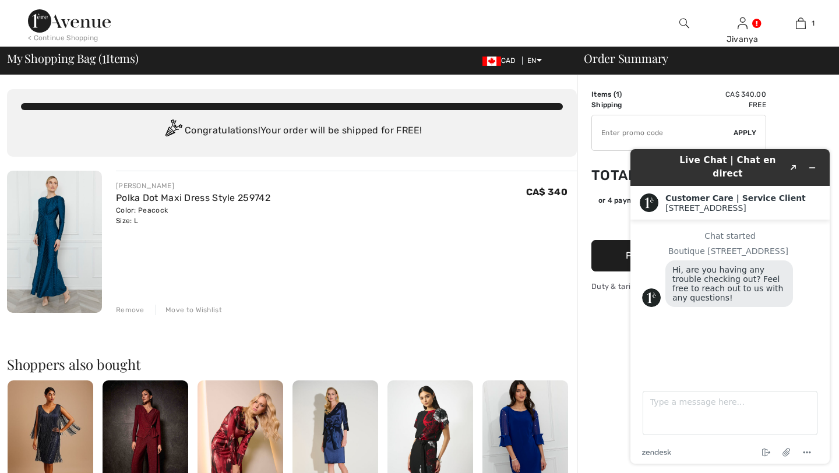
scroll to position [0, 0]
click at [814, 168] on icon "Minimize widget" at bounding box center [812, 168] width 5 height 0
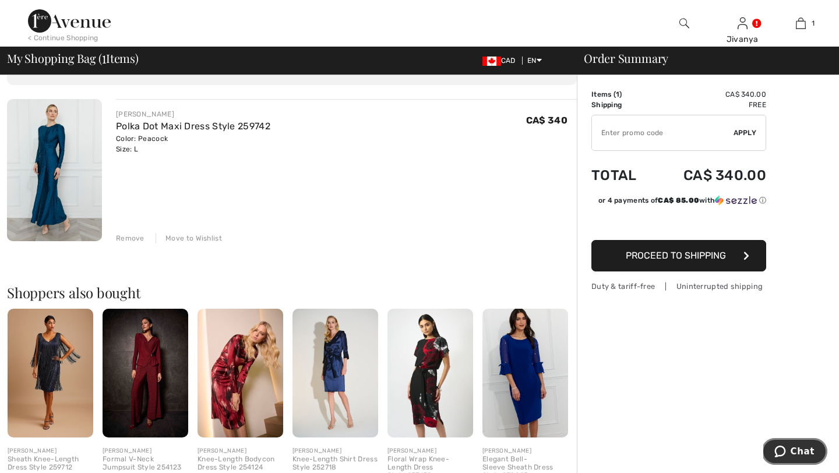
scroll to position [71, 0]
click at [228, 368] on img at bounding box center [240, 373] width 86 height 128
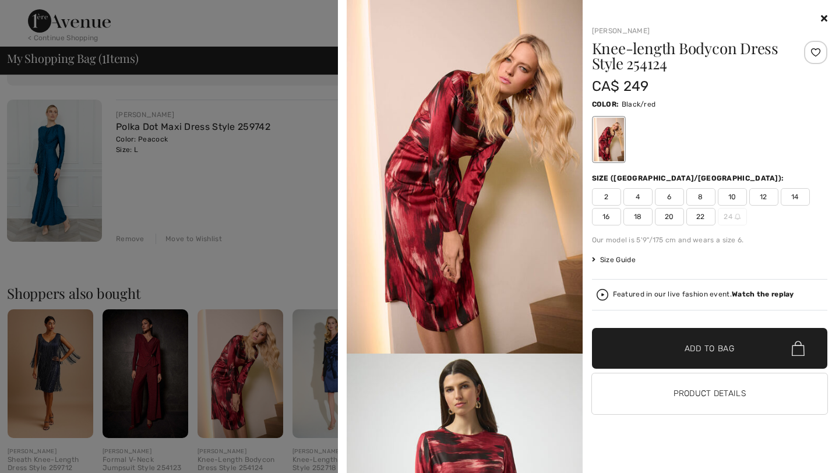
click at [451, 242] on img at bounding box center [465, 177] width 236 height 354
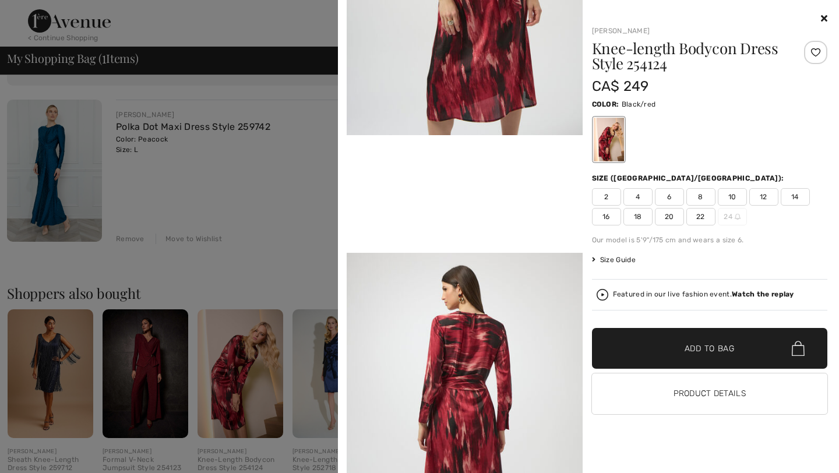
scroll to position [575, 0]
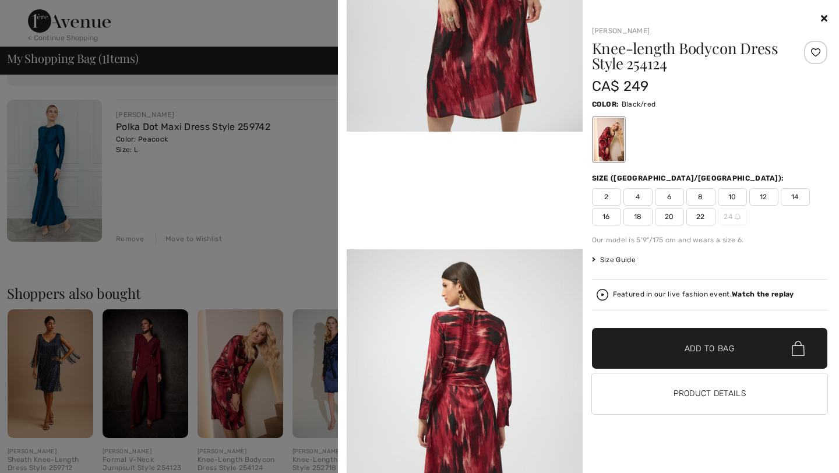
click at [821, 16] on icon at bounding box center [824, 17] width 6 height 9
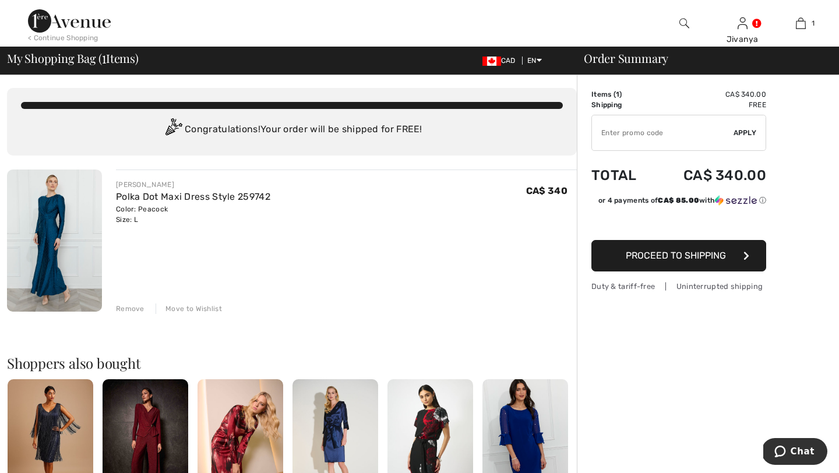
scroll to position [0, 0]
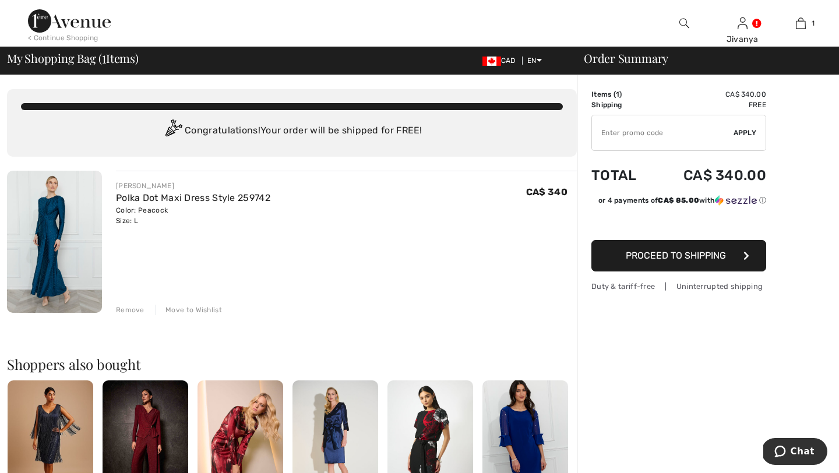
click at [49, 252] on img at bounding box center [54, 242] width 95 height 142
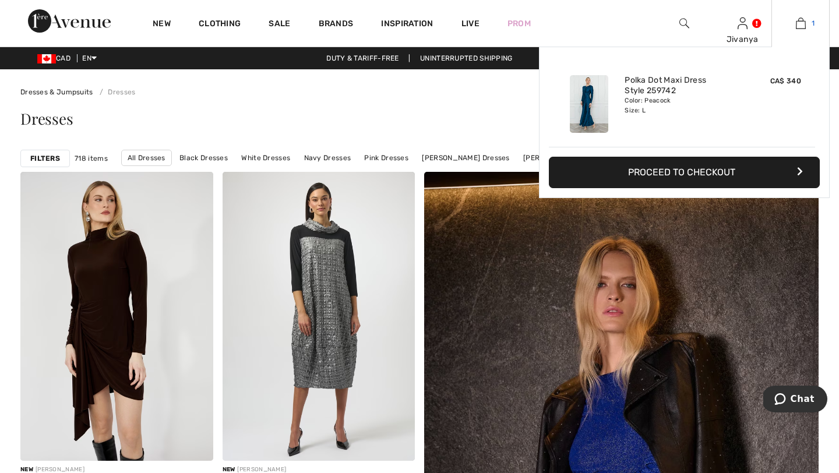
click at [803, 20] on img at bounding box center [801, 23] width 10 height 14
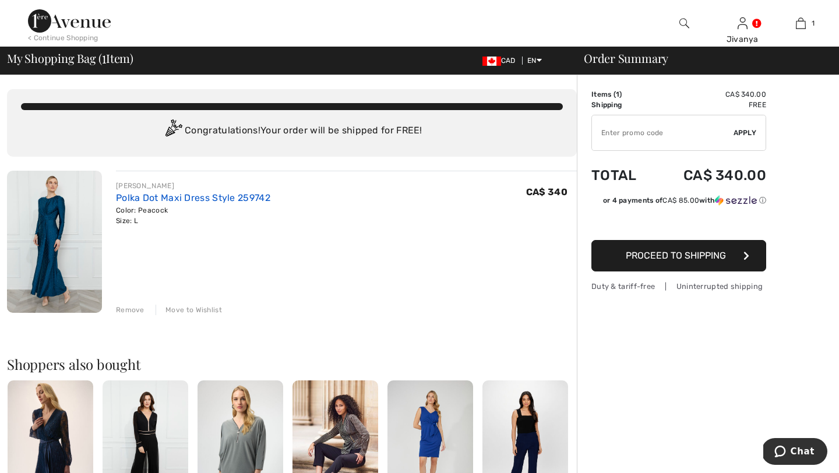
click at [163, 192] on link "Polka Dot Maxi Dress Style 259742" at bounding box center [193, 197] width 154 height 11
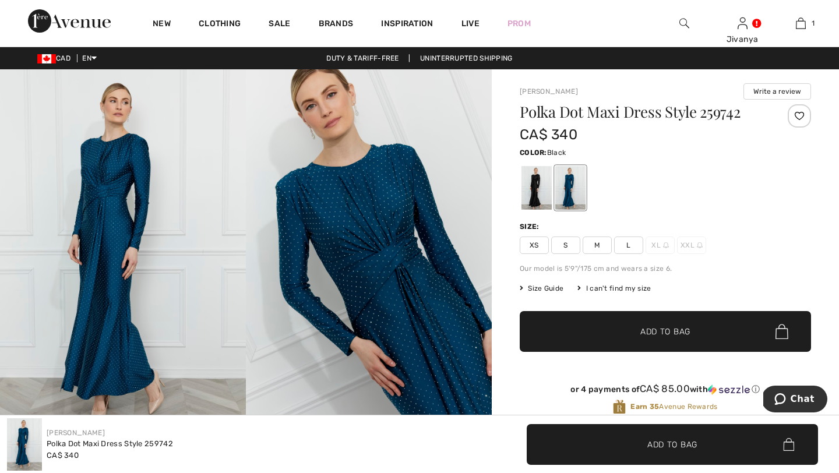
click at [530, 178] on div at bounding box center [536, 188] width 30 height 44
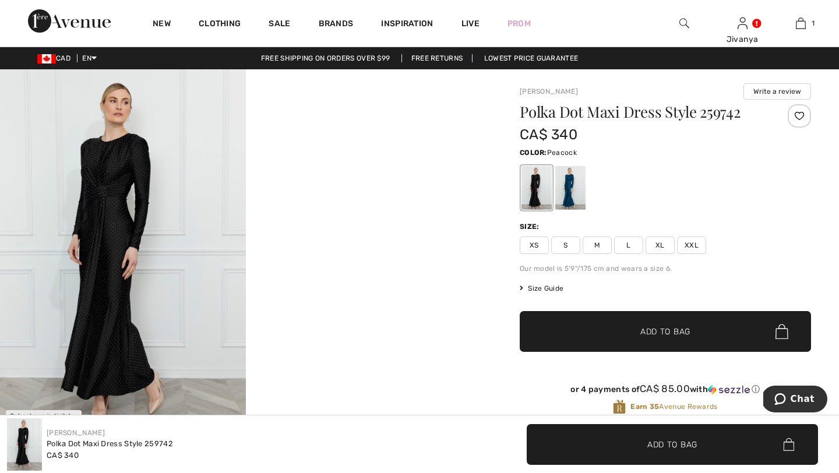
click at [576, 191] on div at bounding box center [570, 188] width 30 height 44
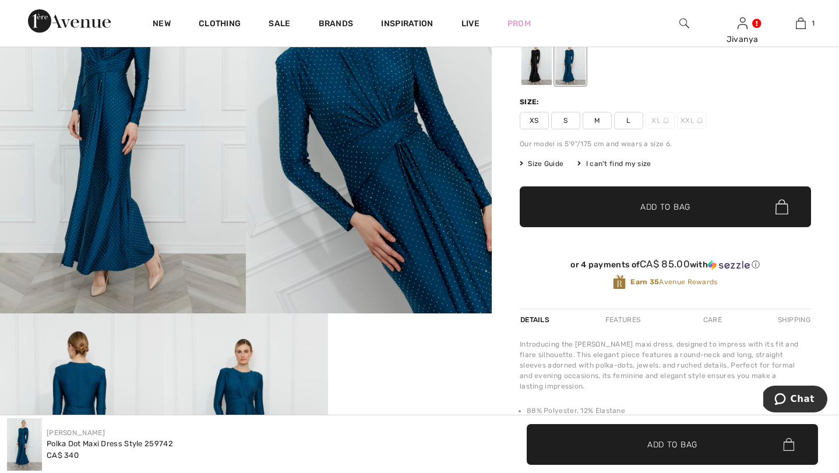
scroll to position [125, 0]
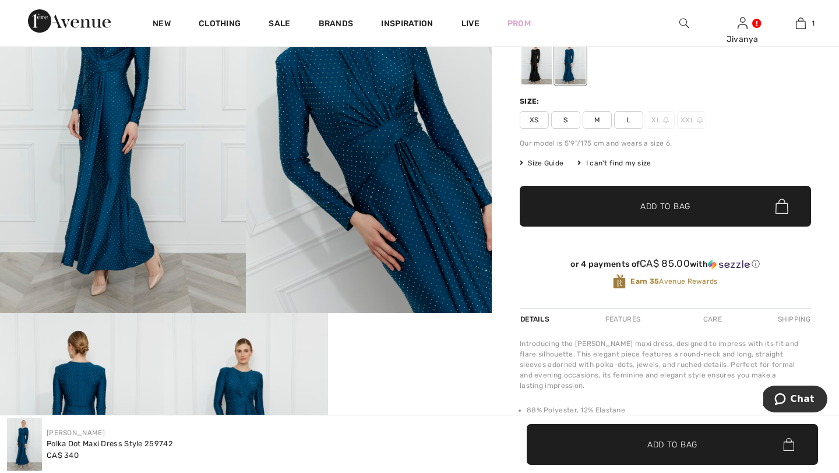
click at [185, 224] on img at bounding box center [123, 128] width 246 height 369
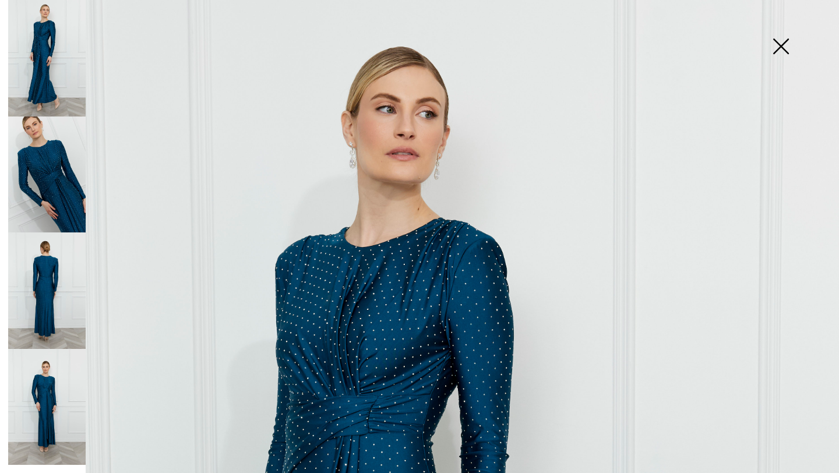
scroll to position [85, 0]
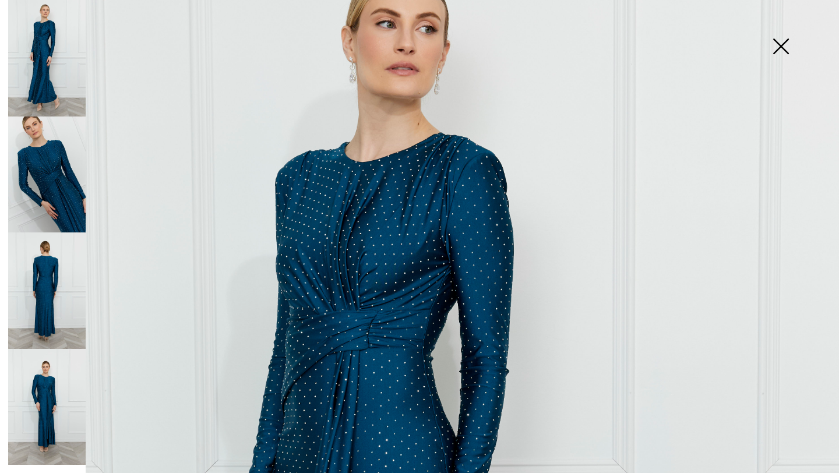
click at [50, 202] on img at bounding box center [46, 174] width 77 height 116
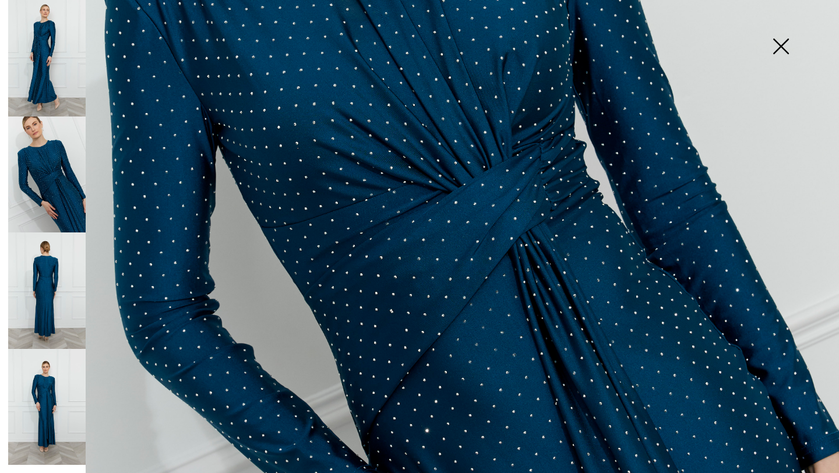
scroll to position [433, 0]
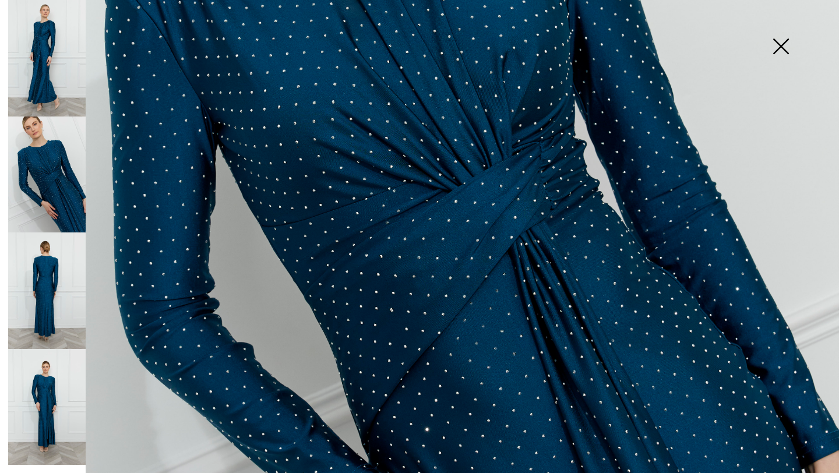
click at [778, 43] on img at bounding box center [780, 47] width 58 height 60
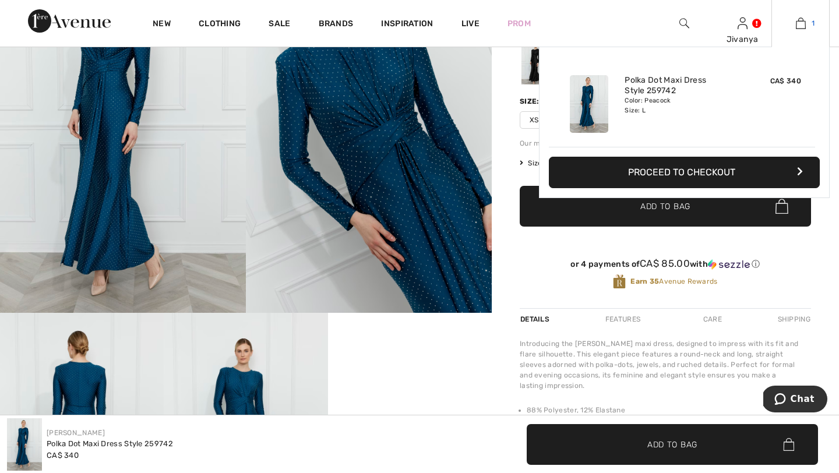
click at [808, 27] on link "1" at bounding box center [800, 23] width 57 height 14
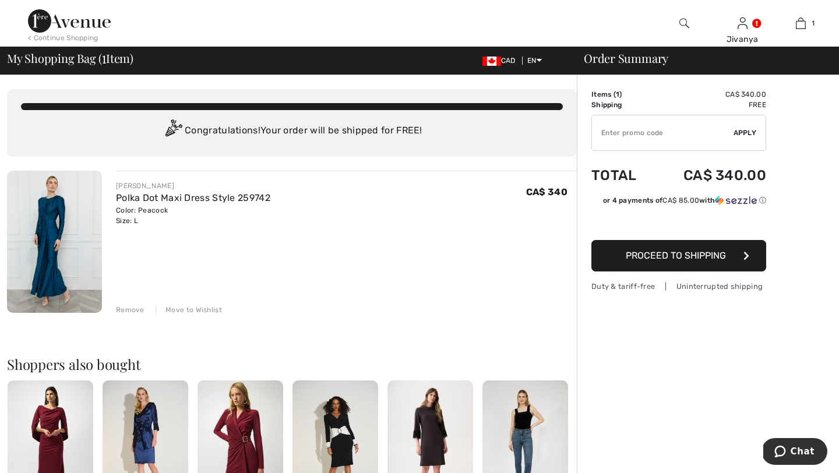
click at [687, 253] on span "Proceed to Shipping" at bounding box center [676, 255] width 100 height 11
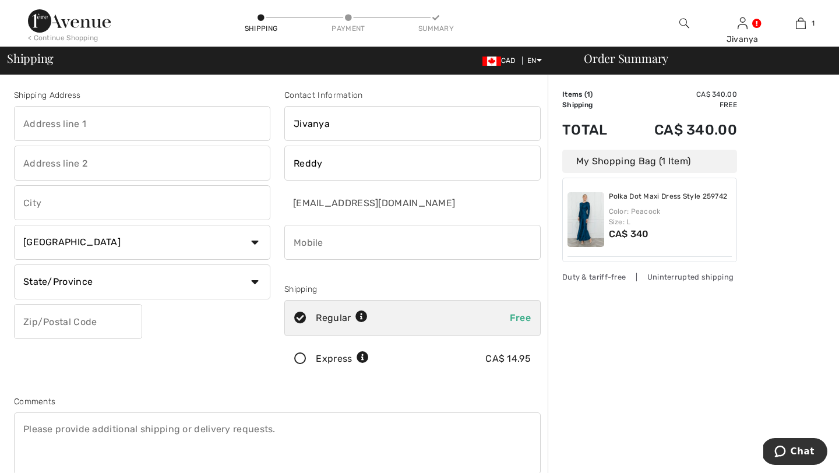
click at [172, 124] on input "text" at bounding box center [142, 123] width 256 height 35
click at [168, 87] on div "Shipping Address Country Canada United States Afghanistan Aland Islands Albania…" at bounding box center [277, 313] width 541 height 504
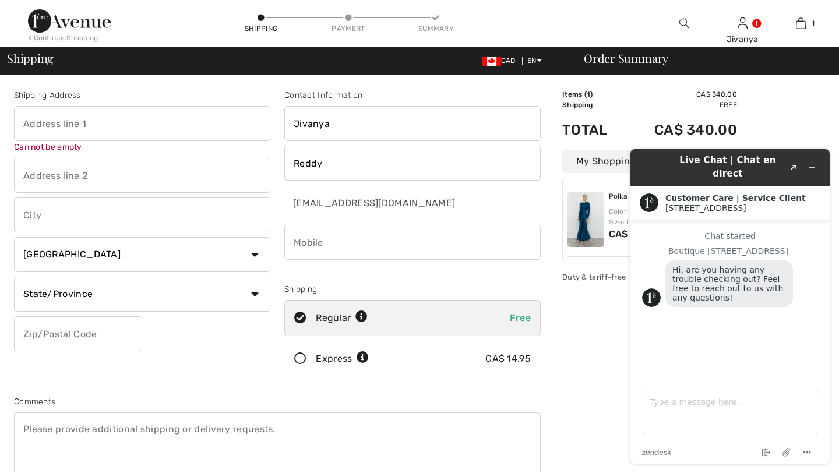
click at [123, 121] on input "text" at bounding box center [142, 123] width 256 height 35
click at [127, 119] on input "text" at bounding box center [142, 123] width 256 height 35
type input "2416 Erlton Street SW"
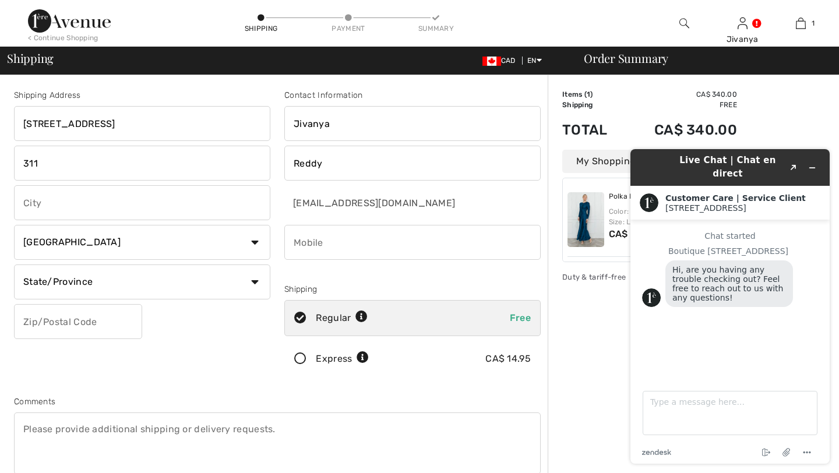
type input "311"
click at [101, 211] on input "text" at bounding box center [142, 202] width 256 height 35
type input "c"
type input "Calgary"
click at [223, 359] on div "Shipping Address 2416 Erlton Street SW 311 Calgary Country Canada United States…" at bounding box center [142, 235] width 270 height 292
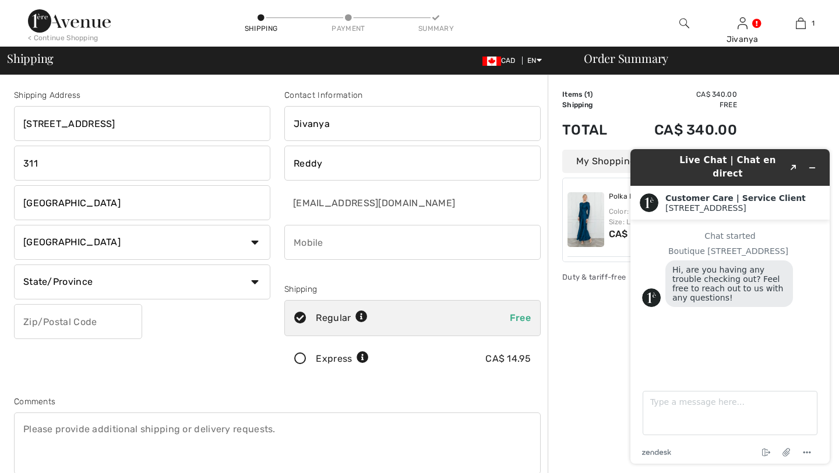
click at [142, 291] on select "State/Province Alberta British Columbia Manitoba New Brunswick Newfoundland and…" at bounding box center [142, 281] width 256 height 35
select select "AB"
click at [14, 264] on select "State/Province Alberta British Columbia Manitoba New Brunswick Newfoundland and…" at bounding box center [142, 281] width 256 height 35
click at [55, 316] on input "text" at bounding box center [78, 321] width 128 height 35
type input "T2S3B7"
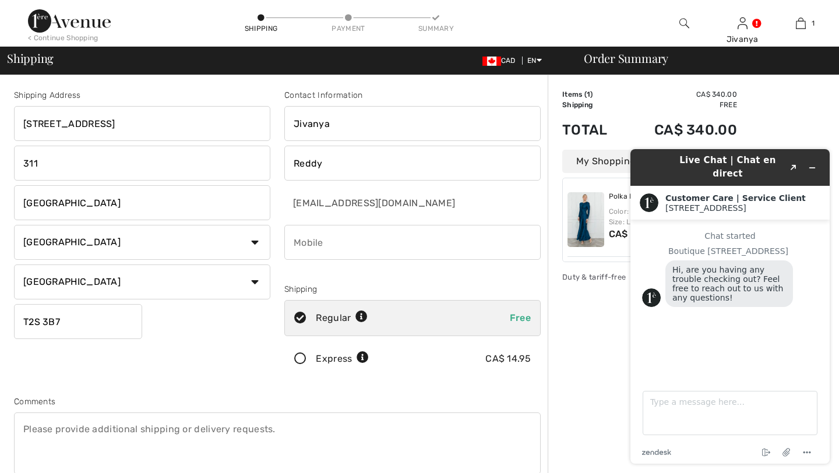
type input "4036171228"
type input "T2S3B7"
click at [204, 373] on div "Shipping Address 2416 Erlton Street SW 311 Calgary Country Canada United States…" at bounding box center [142, 235] width 270 height 292
click at [814, 165] on icon "Minimize widget" at bounding box center [812, 168] width 8 height 8
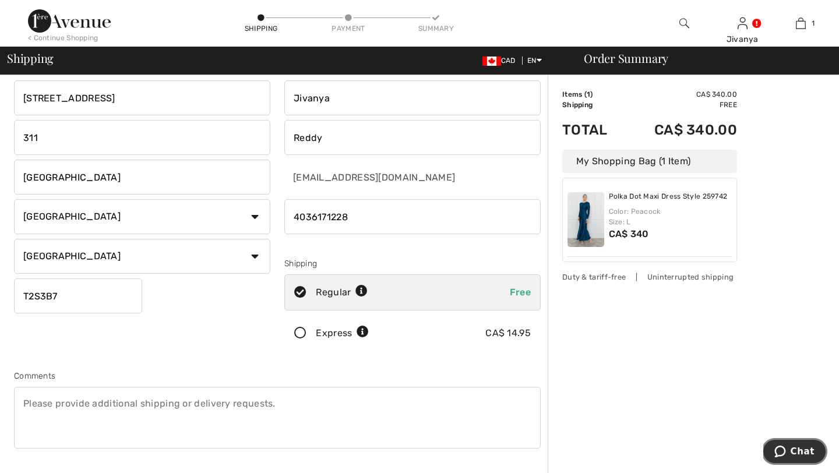
scroll to position [30, 0]
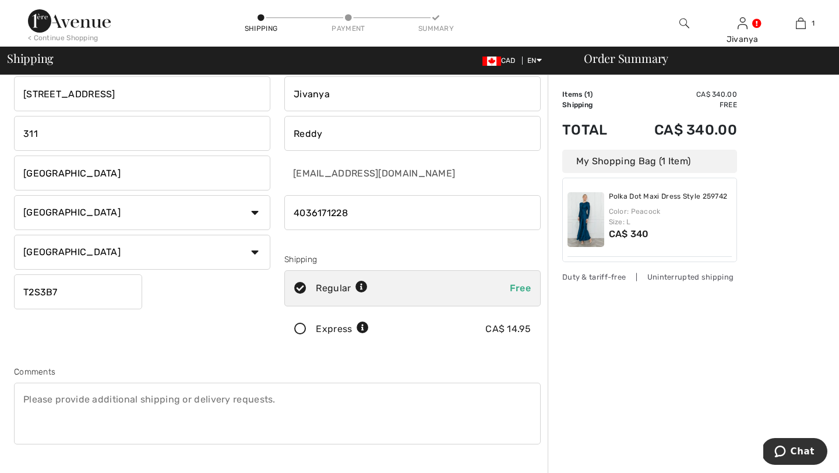
click at [302, 327] on icon at bounding box center [300, 329] width 31 height 12
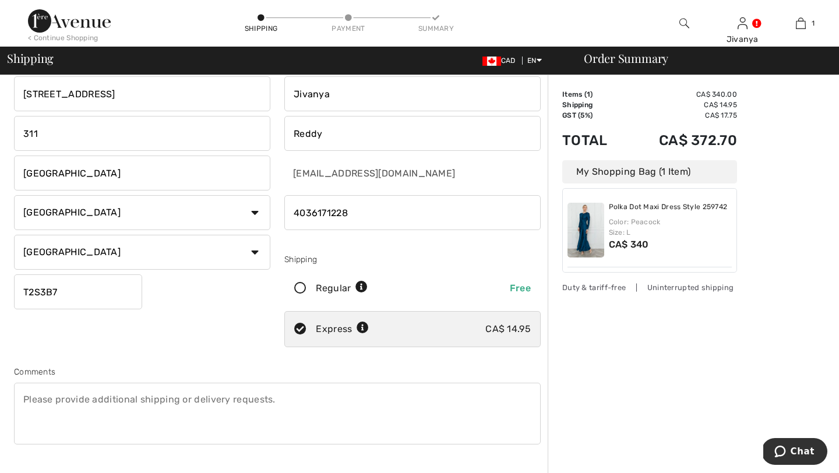
click at [300, 285] on icon at bounding box center [300, 288] width 31 height 12
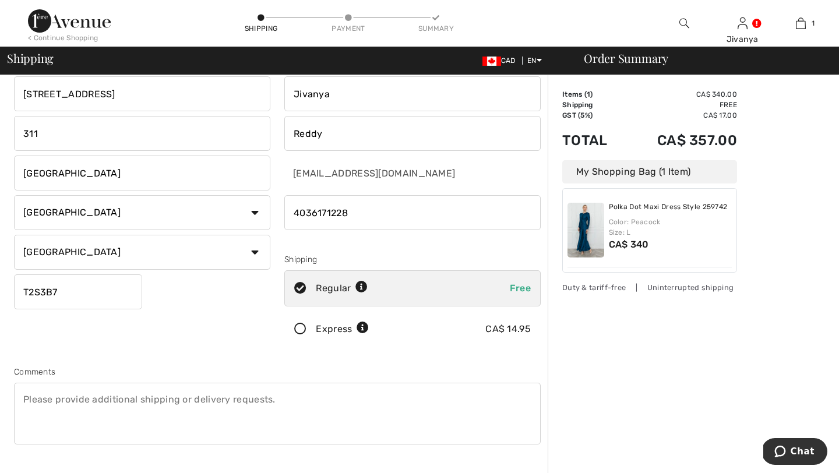
click at [301, 331] on icon at bounding box center [300, 329] width 31 height 12
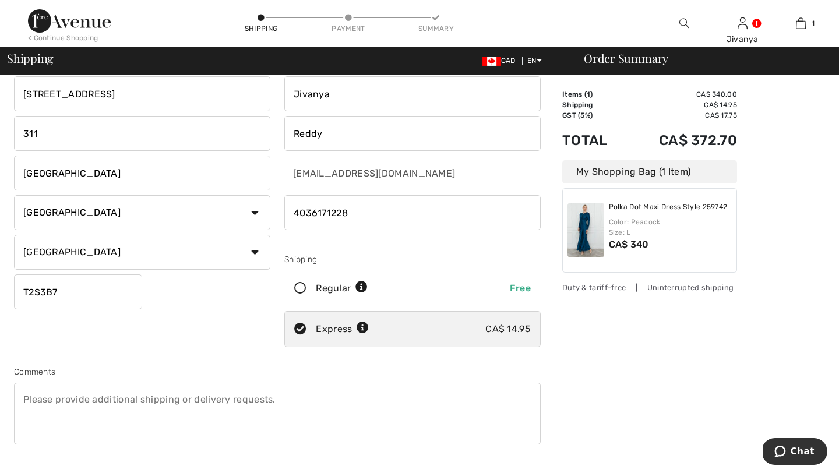
click at [298, 285] on icon at bounding box center [300, 288] width 31 height 12
radio input "true"
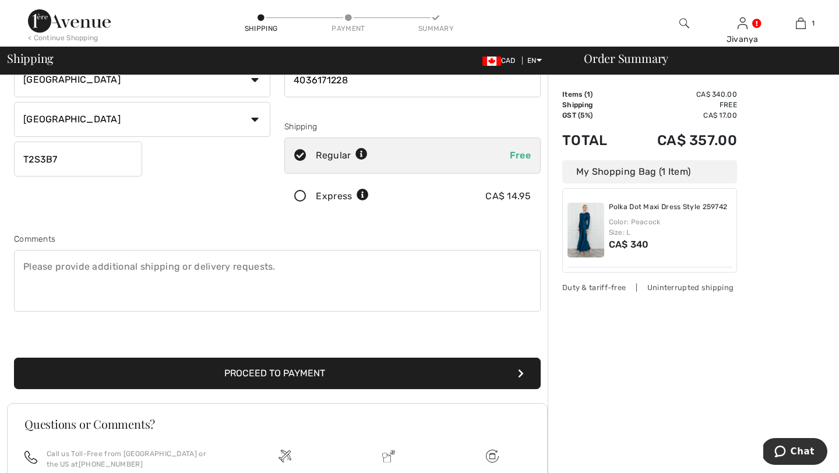
scroll to position [252, 0]
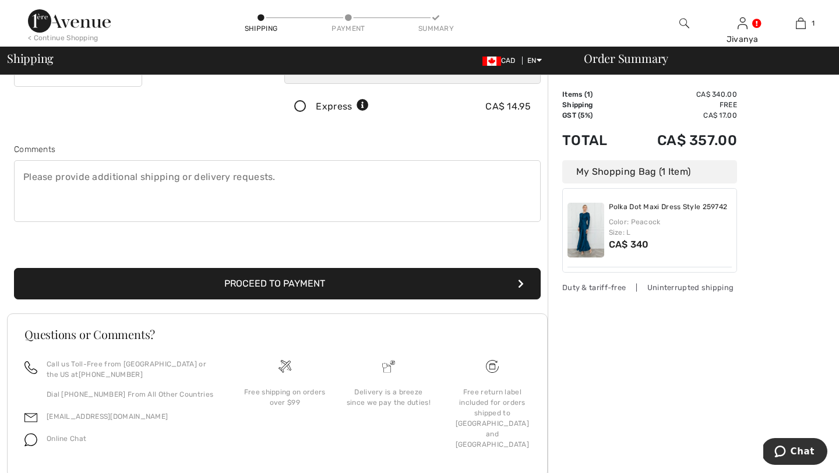
click at [292, 287] on button "Proceed to Payment" at bounding box center [277, 283] width 527 height 31
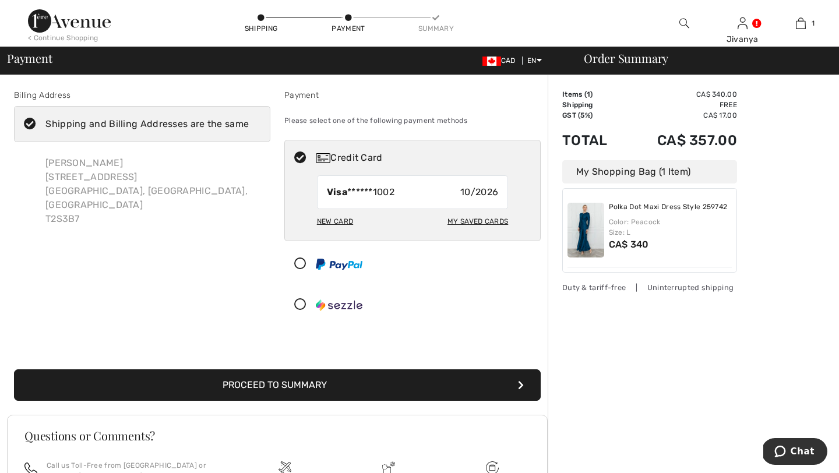
click at [480, 218] on div "My Saved Cards" at bounding box center [477, 221] width 61 height 20
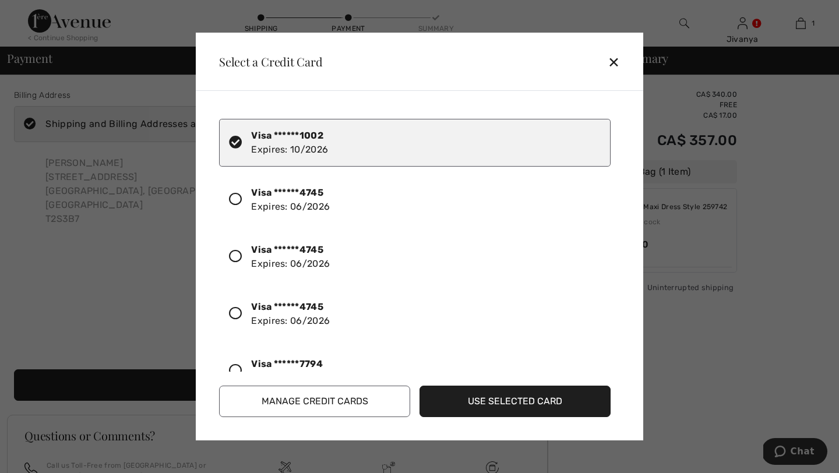
scroll to position [33, 0]
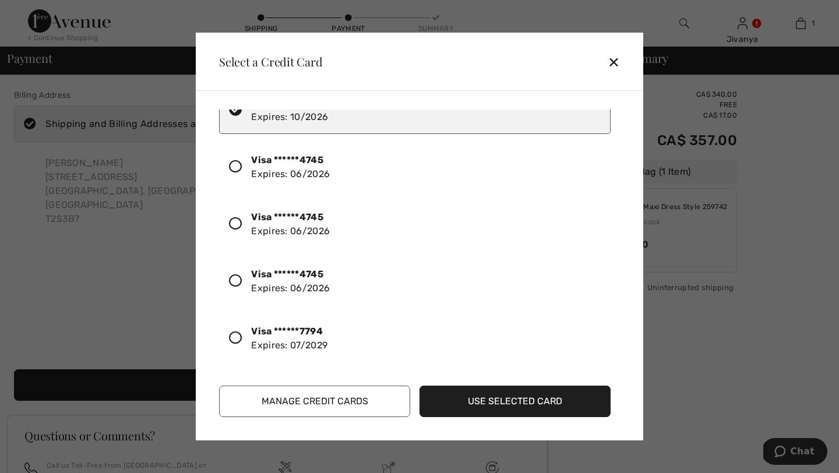
click at [615, 67] on div "✕" at bounding box center [619, 62] width 22 height 24
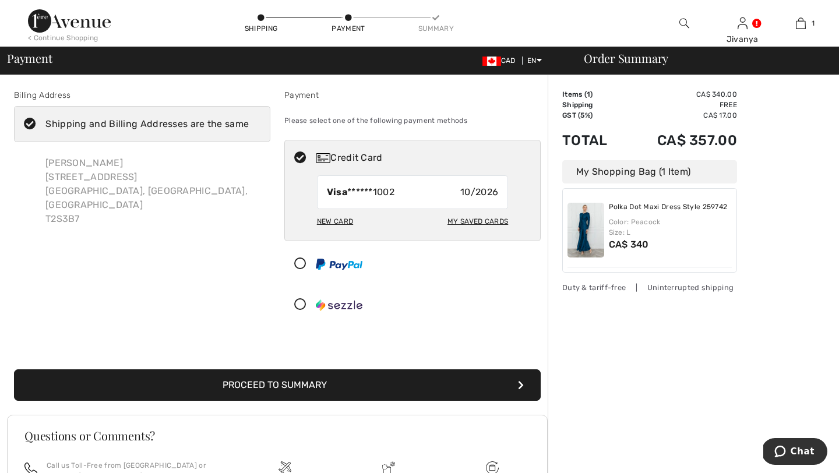
click at [337, 218] on div "New Card" at bounding box center [335, 221] width 36 height 20
radio input "true"
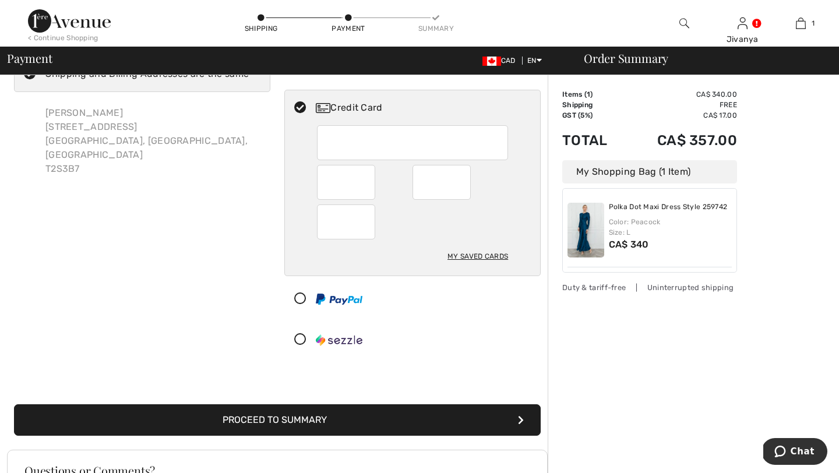
scroll to position [56, 0]
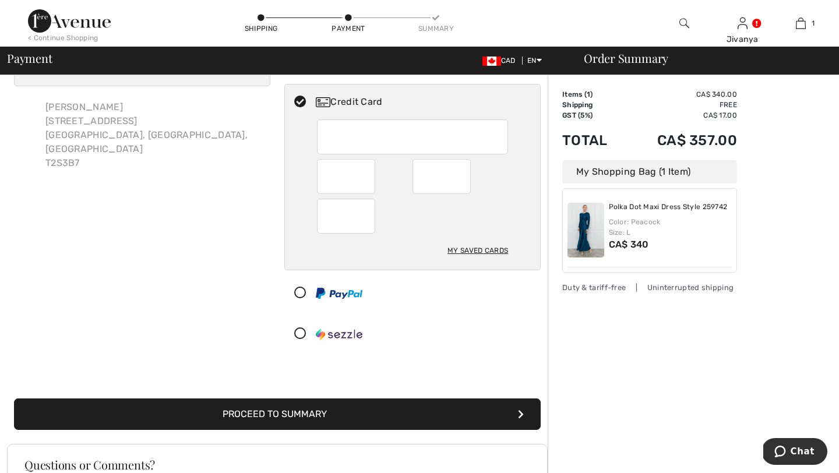
click at [388, 415] on button "Proceed to Summary" at bounding box center [277, 413] width 527 height 31
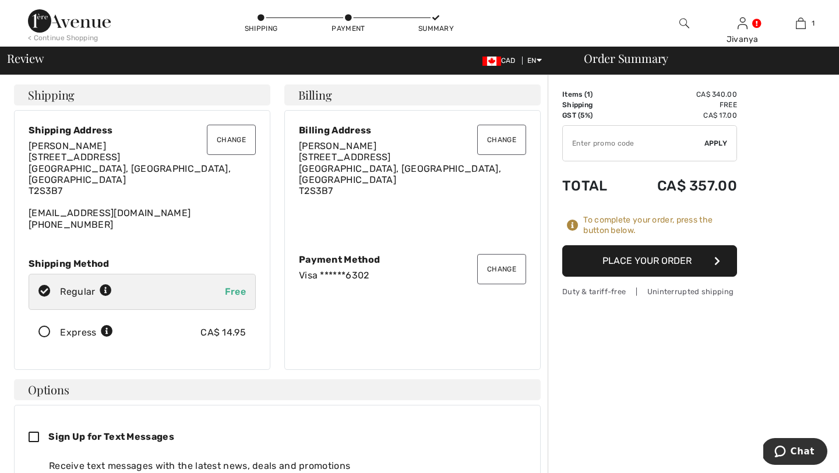
click at [649, 264] on button "Place Your Order" at bounding box center [649, 260] width 175 height 31
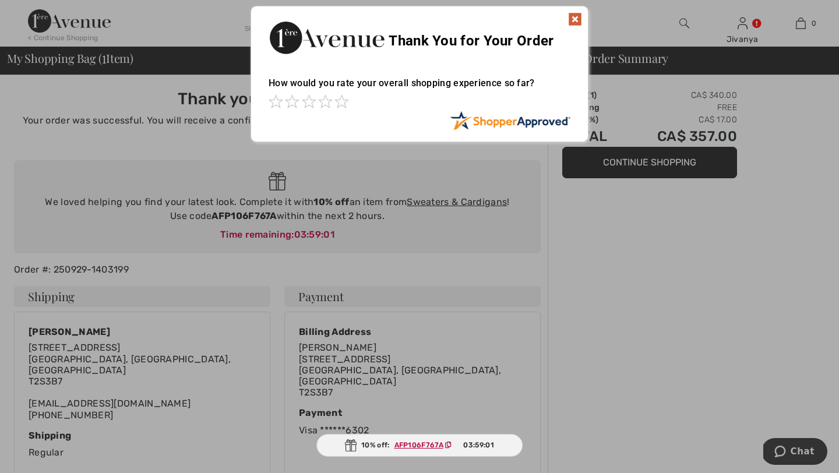
click at [575, 16] on img at bounding box center [575, 19] width 14 height 14
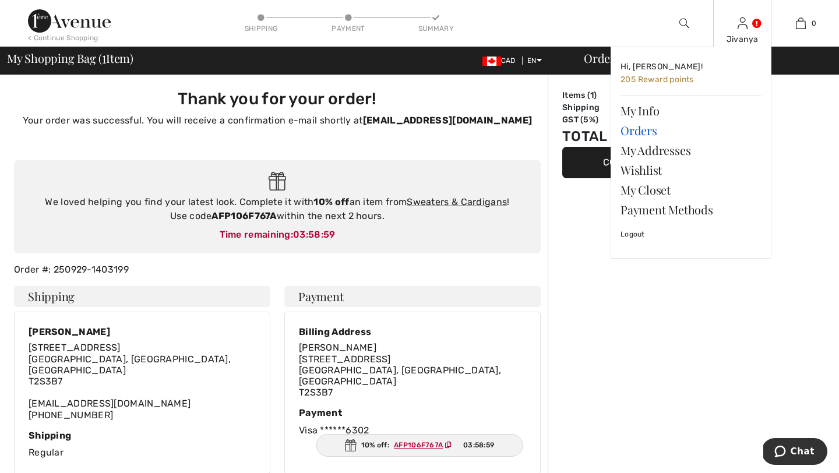
click at [647, 130] on link "Orders" at bounding box center [690, 131] width 141 height 20
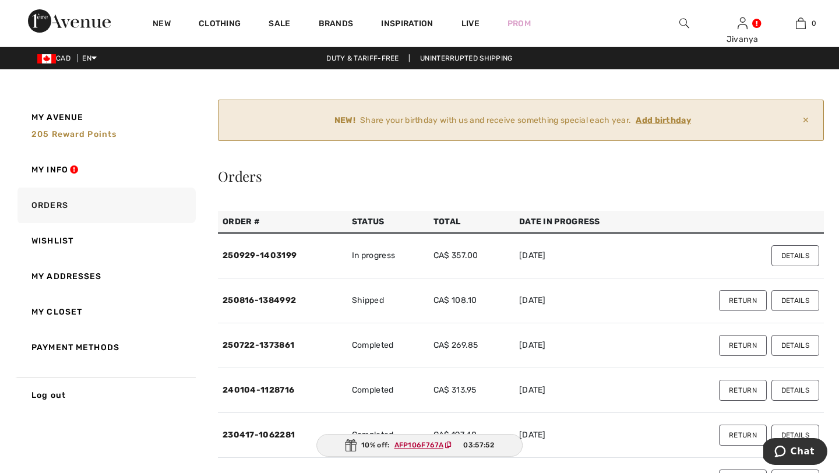
click at [666, 116] on ins "Add birthday" at bounding box center [662, 120] width 55 height 10
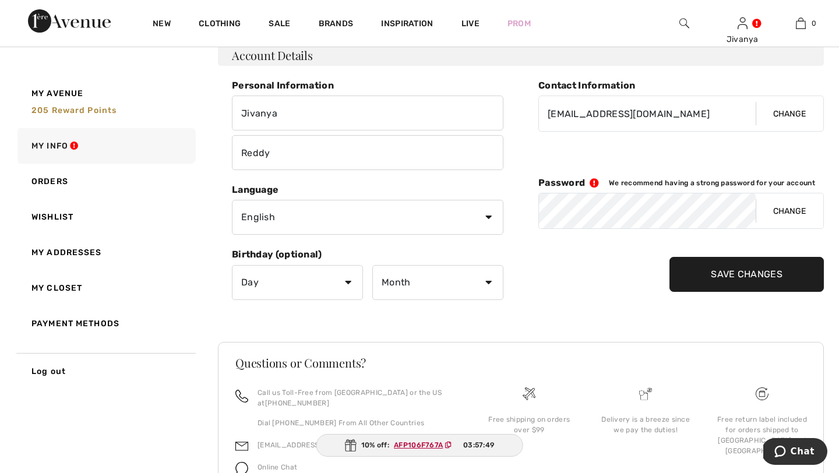
scroll to position [157, 0]
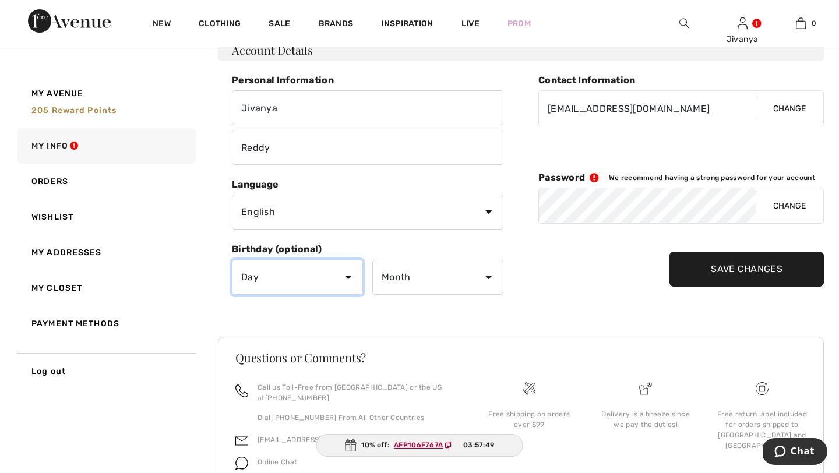
click at [329, 273] on select "Day 1 2 3 4 5 6 7 8 9 10 11 12 13 14 15 16 17 18 19 20 21 22 23 24 25 26 27 28 …" at bounding box center [297, 277] width 131 height 35
click at [232, 260] on select "Day 1 2 3 4 5 6 7 8 9 10 11 12 13 14 15 16 17 18 19 20 21 22 23 24 25 26 27 28 …" at bounding box center [297, 277] width 131 height 35
click at [346, 274] on select "Day 1 2 3 4 5 6 7 8 9 10 11 12 13 14 15 16 17 18 19 20 21 22 23 24 25 26 27 28 …" at bounding box center [297, 277] width 131 height 35
select select "11"
click at [232, 260] on select "Day 1 2 3 4 5 6 7 8 9 10 11 12 13 14 15 16 17 18 19 20 21 22 23 24 25 26 27 28 …" at bounding box center [297, 277] width 131 height 35
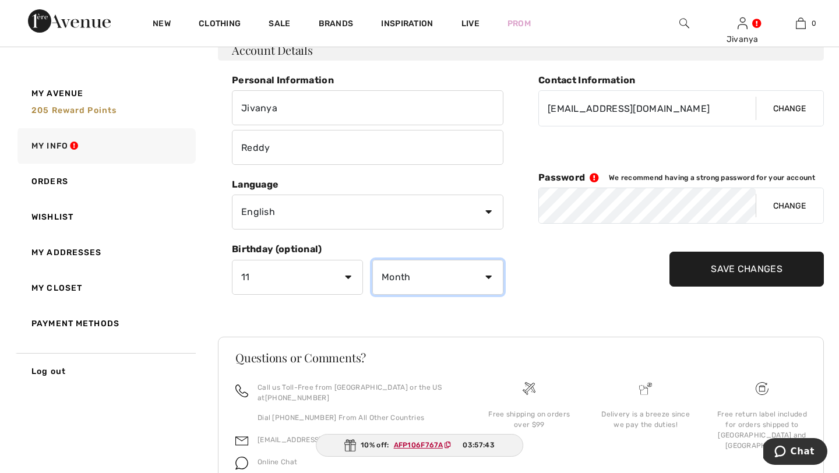
click at [403, 270] on select "Month January February March April May June July August September October Novem…" at bounding box center [437, 277] width 131 height 35
select select "6"
click at [372, 260] on select "Month January February March April May June July August September October Novem…" at bounding box center [437, 277] width 131 height 35
click at [706, 269] on input "Save Changes" at bounding box center [746, 269] width 154 height 35
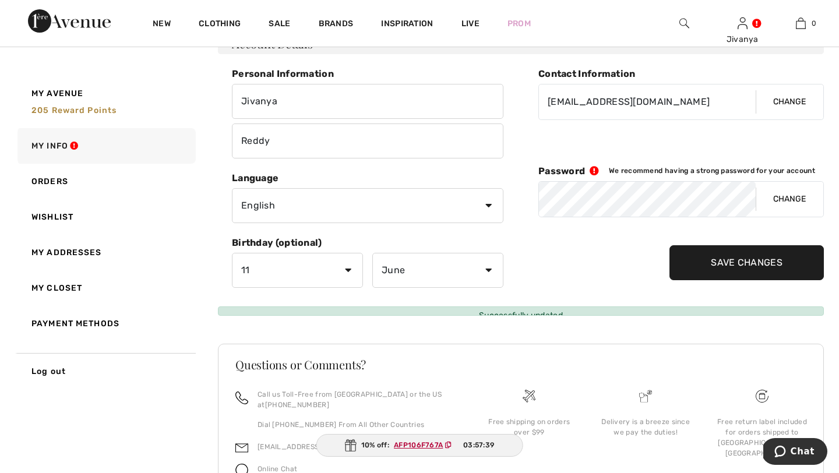
scroll to position [88, 0]
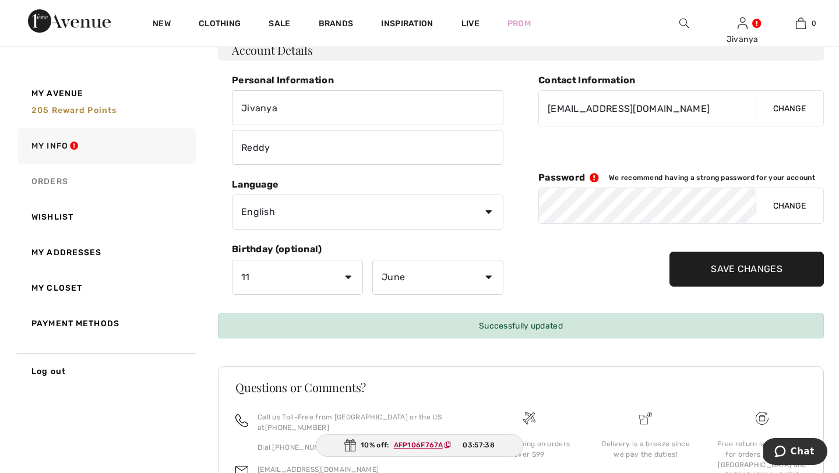
click at [86, 184] on link "Orders" at bounding box center [105, 182] width 181 height 36
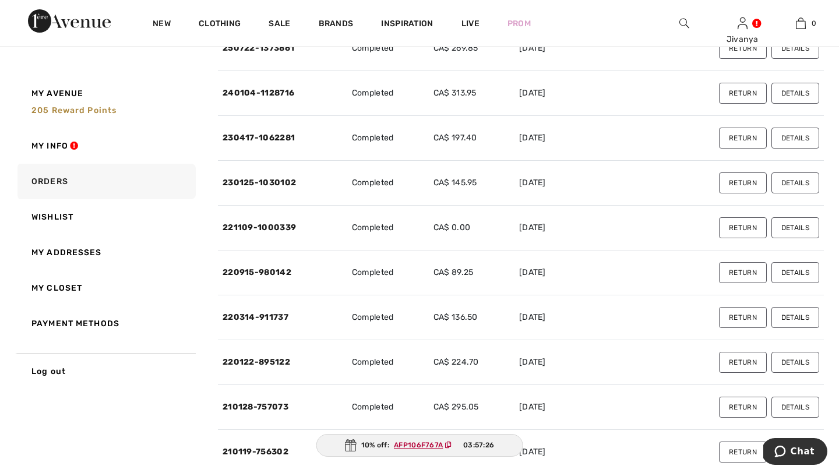
scroll to position [0, 0]
